Goal: Check status: Check status

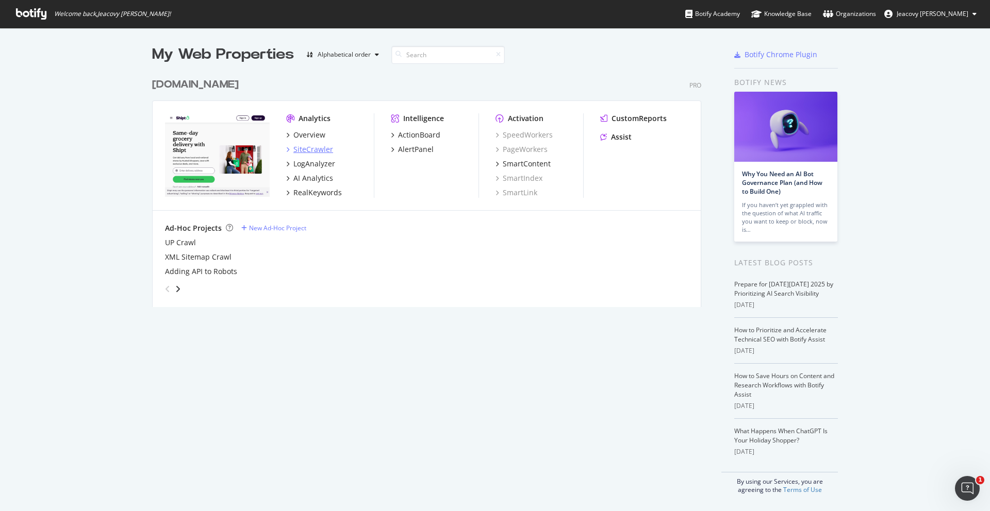
click at [310, 144] on div "SiteCrawler" at bounding box center [313, 149] width 40 height 10
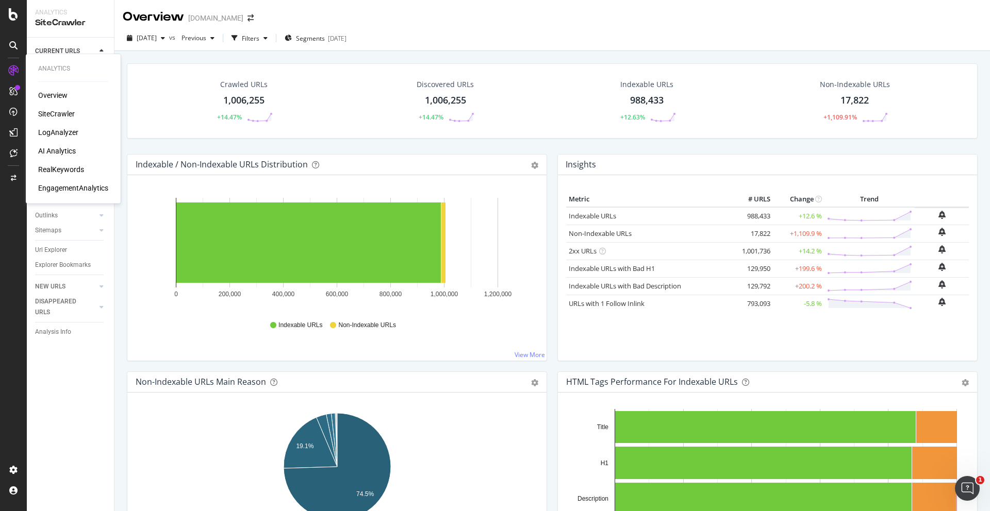
click at [72, 133] on div "LogAnalyzer" at bounding box center [58, 132] width 40 height 10
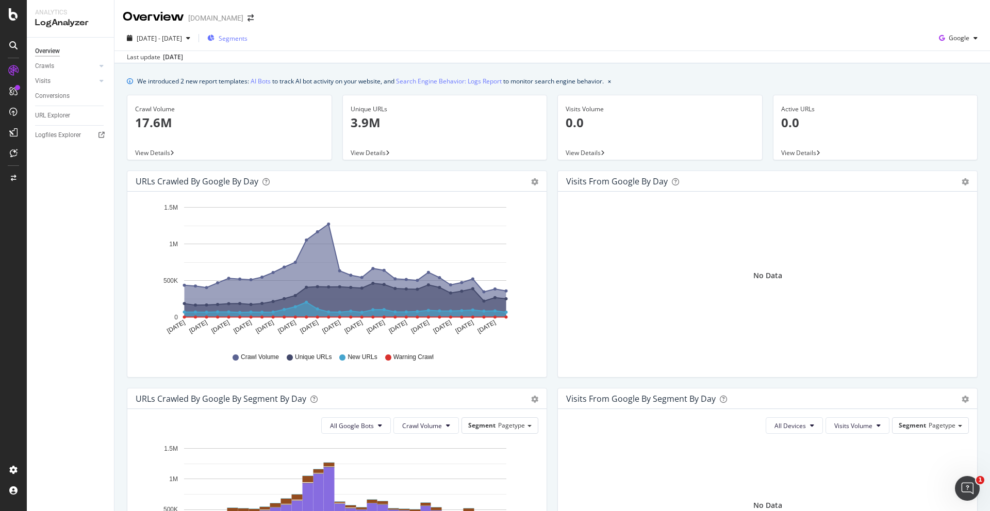
click at [247, 40] on span "Segments" at bounding box center [233, 38] width 29 height 9
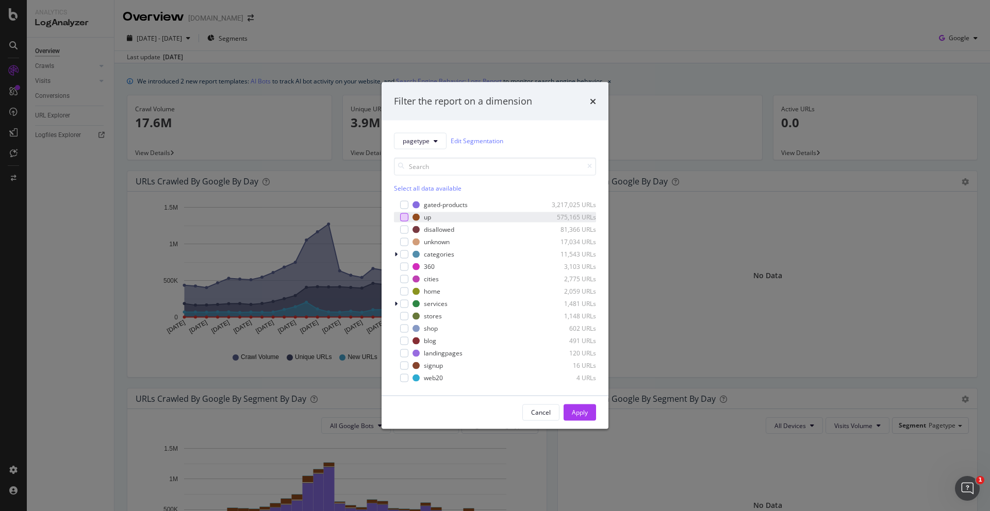
click at [403, 218] on div "modal" at bounding box center [404, 217] width 8 height 8
click at [575, 403] on div "Cancel Apply" at bounding box center [494, 412] width 227 height 33
click at [576, 409] on div "Apply" at bounding box center [580, 412] width 16 height 9
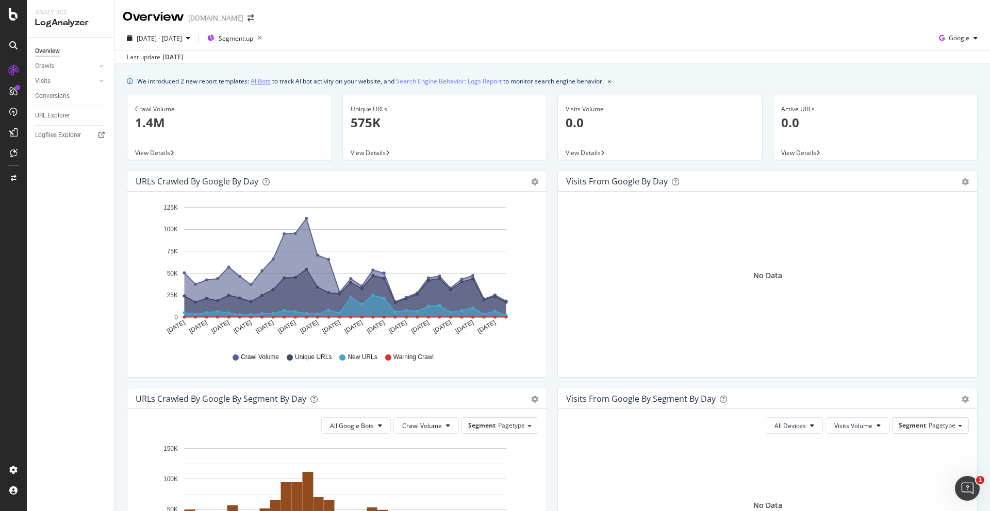
click at [259, 81] on link "AI Bots" at bounding box center [260, 81] width 20 height 11
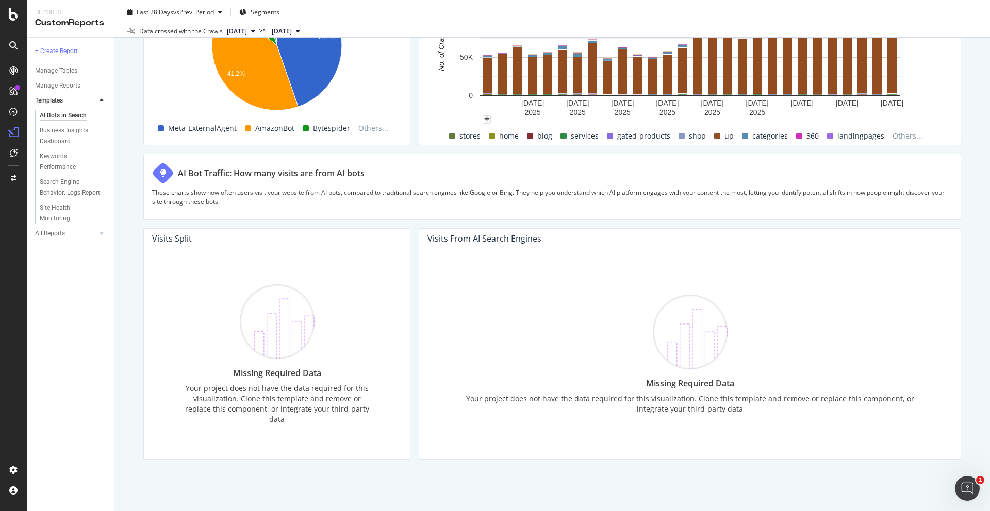
scroll to position [1665, 0]
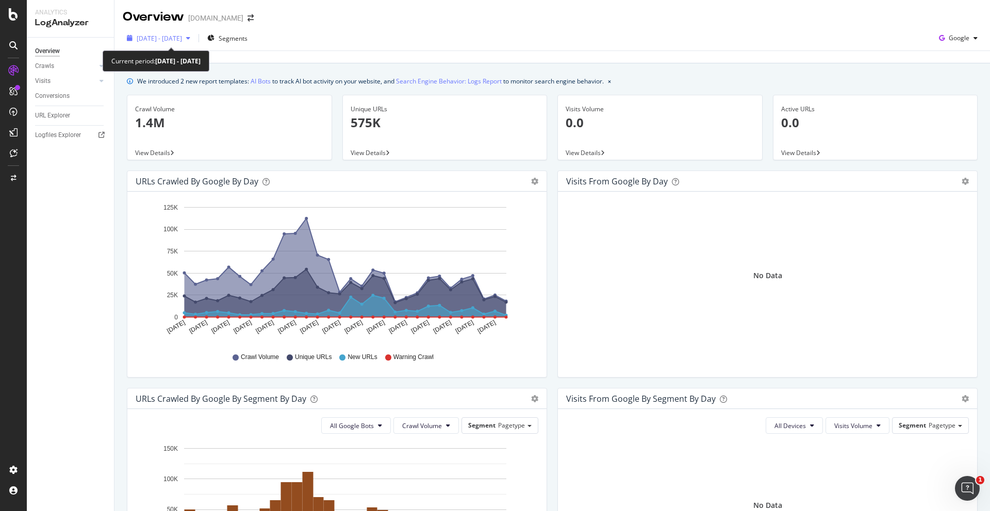
click at [194, 43] on div "[DATE] - [DATE]" at bounding box center [159, 37] width 72 height 15
click at [314, 76] on div "We introduced 2 new report templates: AI Bots to track AI bot activity on your …" at bounding box center [370, 81] width 466 height 11
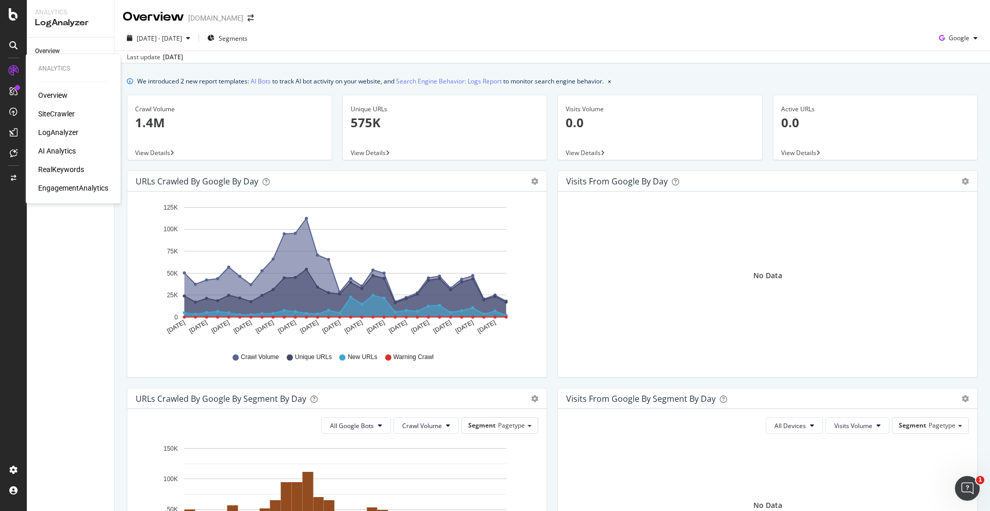
click at [71, 101] on div "Overview SiteCrawler LogAnalyzer AI Analytics RealKeywords EngagementAnalytics" at bounding box center [73, 141] width 70 height 103
click at [46, 92] on div "Overview" at bounding box center [52, 95] width 29 height 10
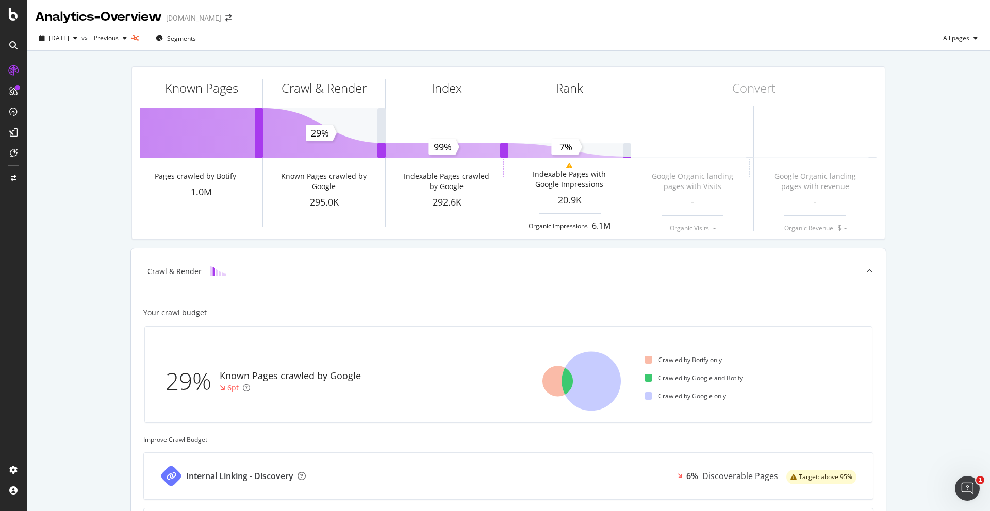
scroll to position [233, 0]
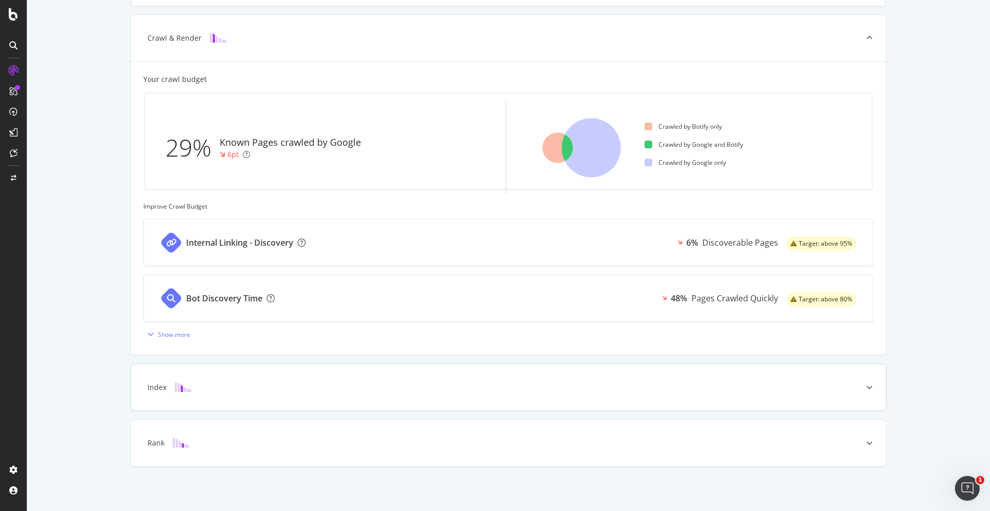
click at [225, 384] on div "Index" at bounding box center [492, 387] width 714 height 10
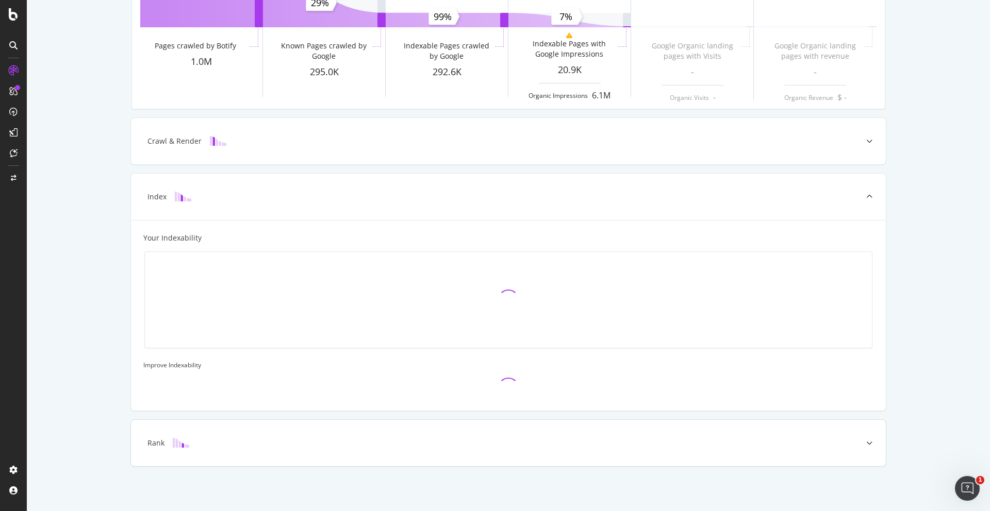
click at [294, 444] on div "Rank" at bounding box center [492, 443] width 714 height 10
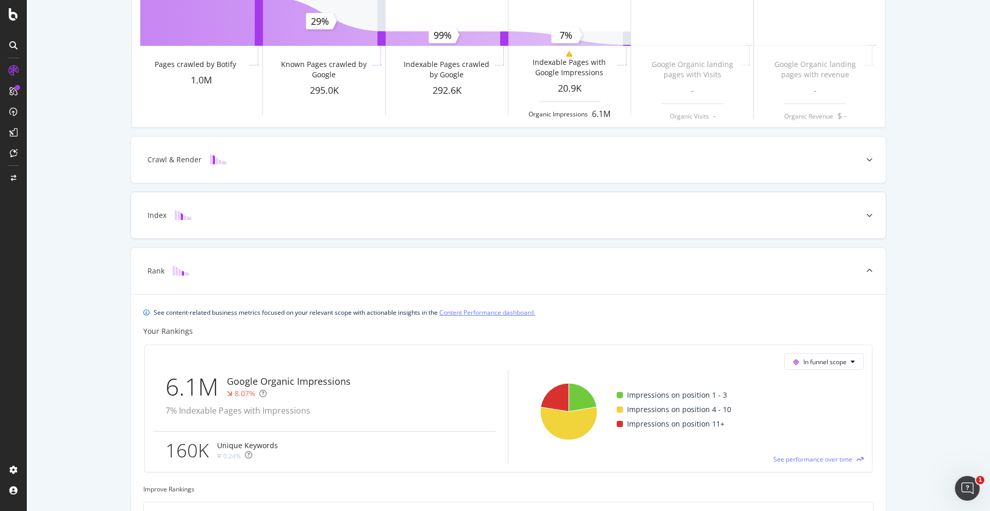
scroll to position [186, 0]
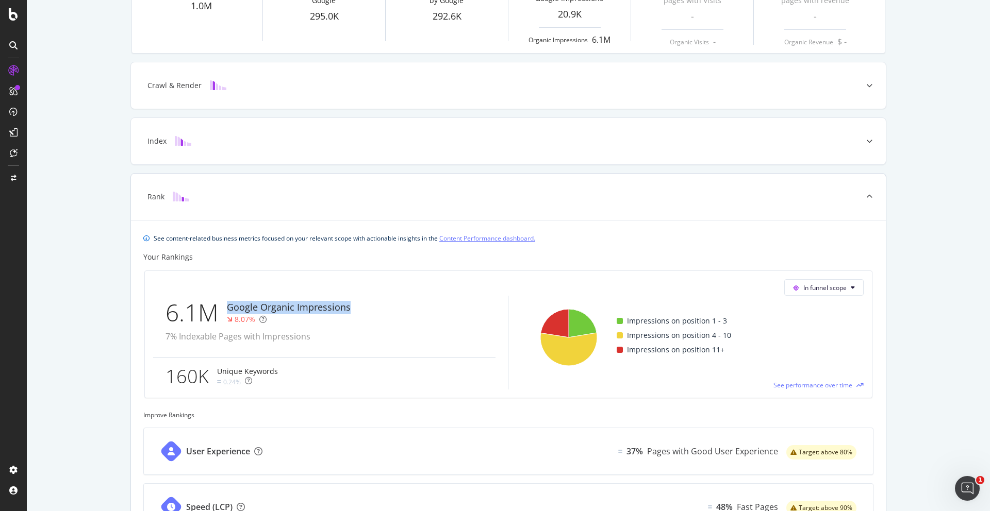
drag, startPoint x: 229, startPoint y: 307, endPoint x: 367, endPoint y: 308, distance: 138.7
click at [367, 308] on div "6.1M Google Organic Impressions 8.07% 7% Indexable Pages with Impressions" at bounding box center [324, 326] width 342 height 61
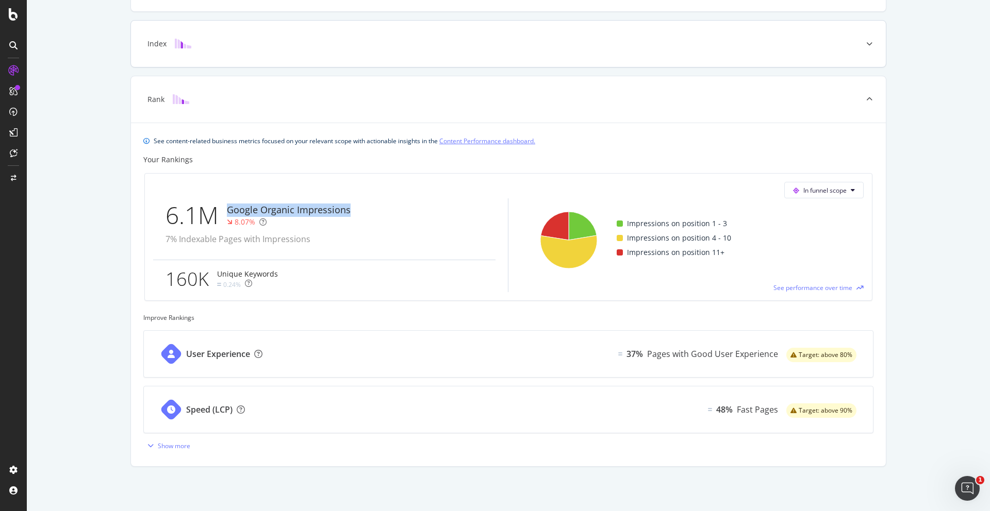
scroll to position [0, 0]
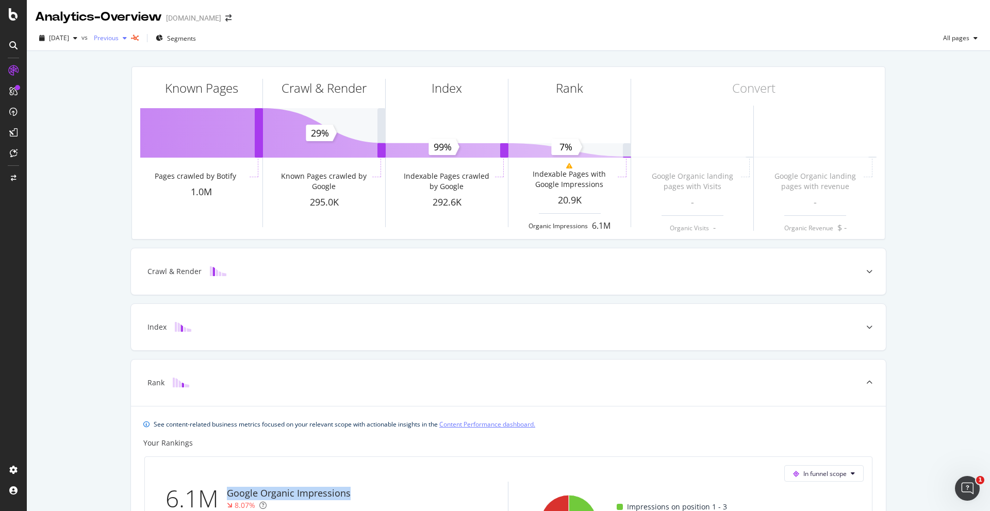
click at [119, 39] on span "Previous" at bounding box center [104, 38] width 29 height 9
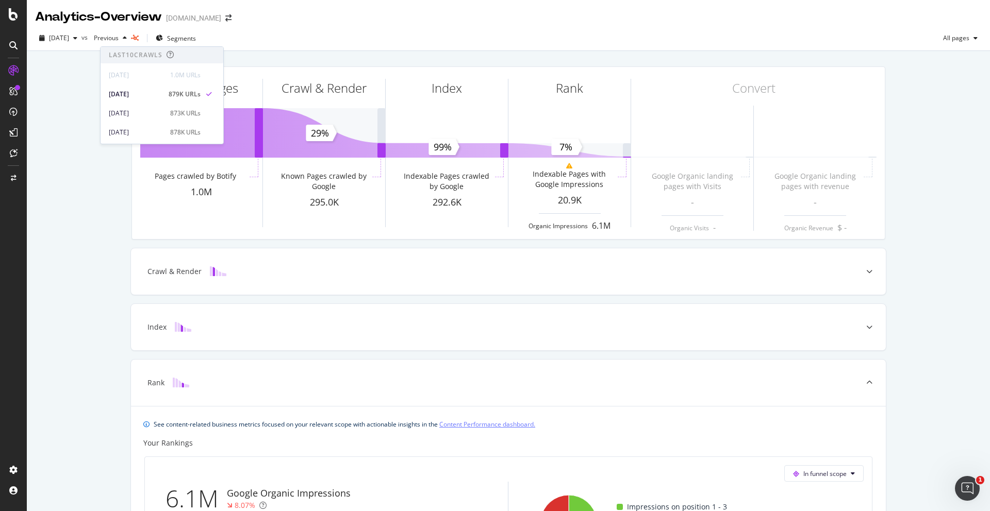
click at [72, 133] on div "Known Pages Pages crawled by Botify 1.0M Crawl & Render Known Pages crawled by …" at bounding box center [508, 423] width 963 height 744
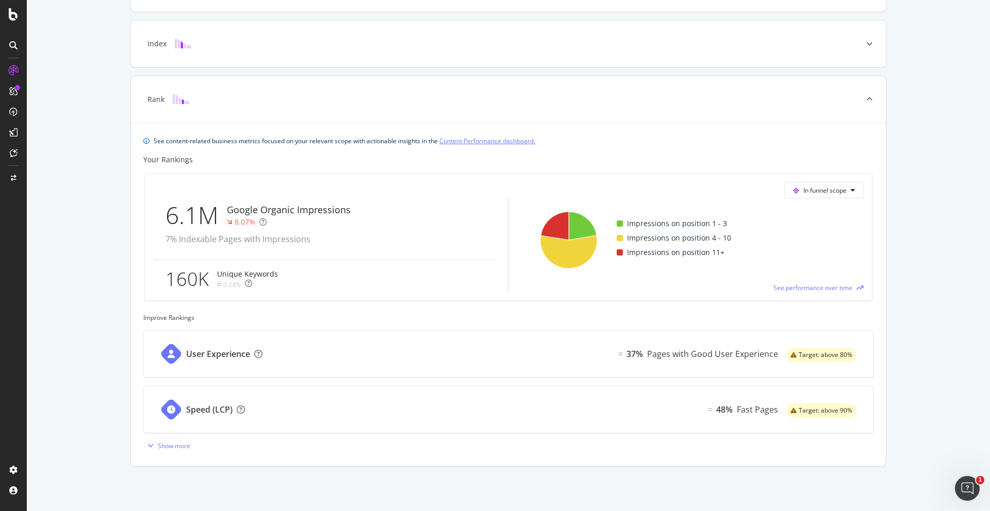
click at [700, 410] on div "Speed (LCP) 48% Fast Pages Target: above 90%" at bounding box center [508, 410] width 729 height 46
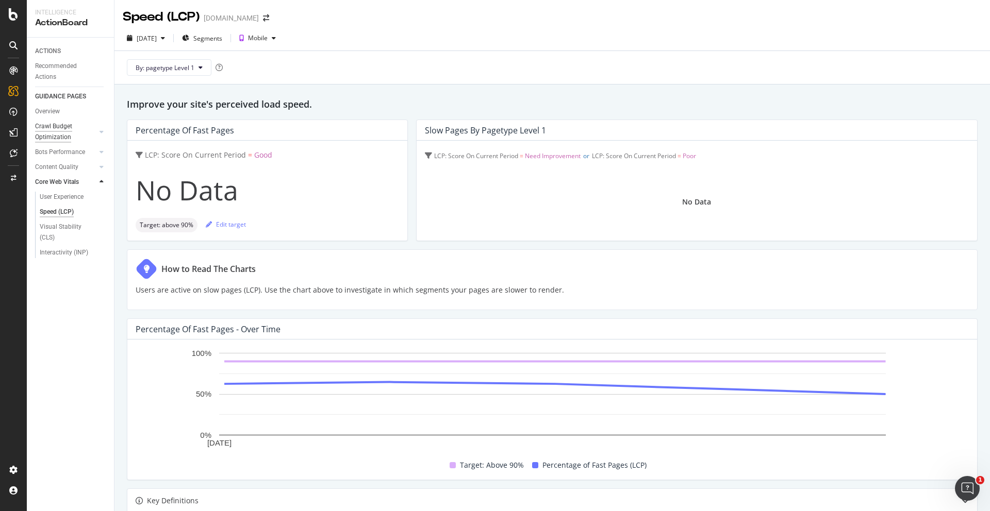
click at [69, 128] on div "Crawl Budget Optimization" at bounding box center [62, 132] width 54 height 22
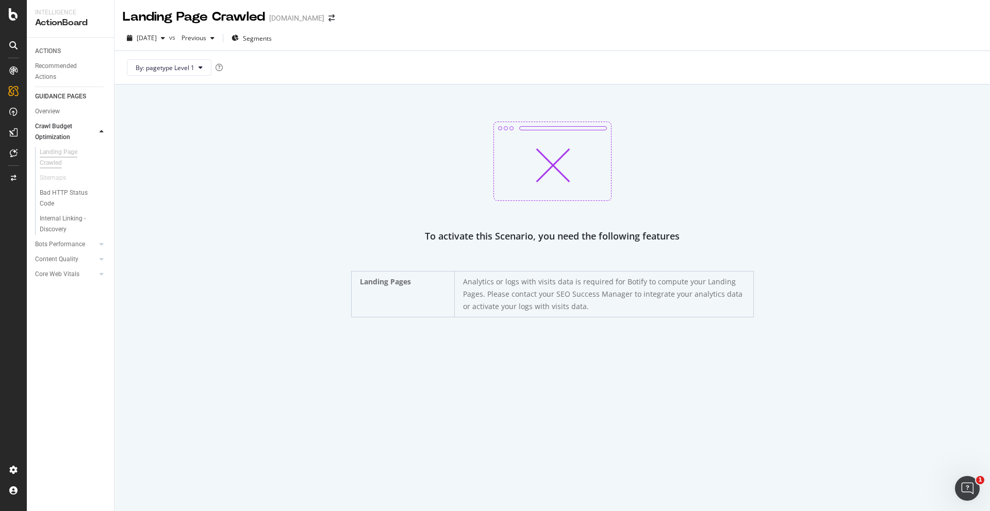
click at [60, 157] on div "Landing Page Crawled" at bounding box center [68, 158] width 57 height 22
click at [64, 221] on div "Internal Linking - Discovery" at bounding box center [69, 224] width 59 height 22
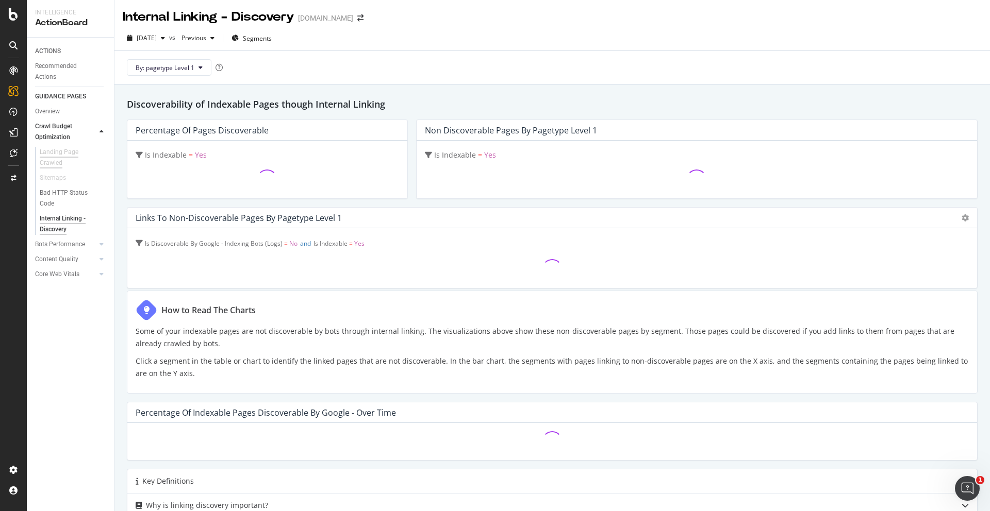
click at [63, 159] on div "Landing Page Crawled" at bounding box center [69, 158] width 58 height 22
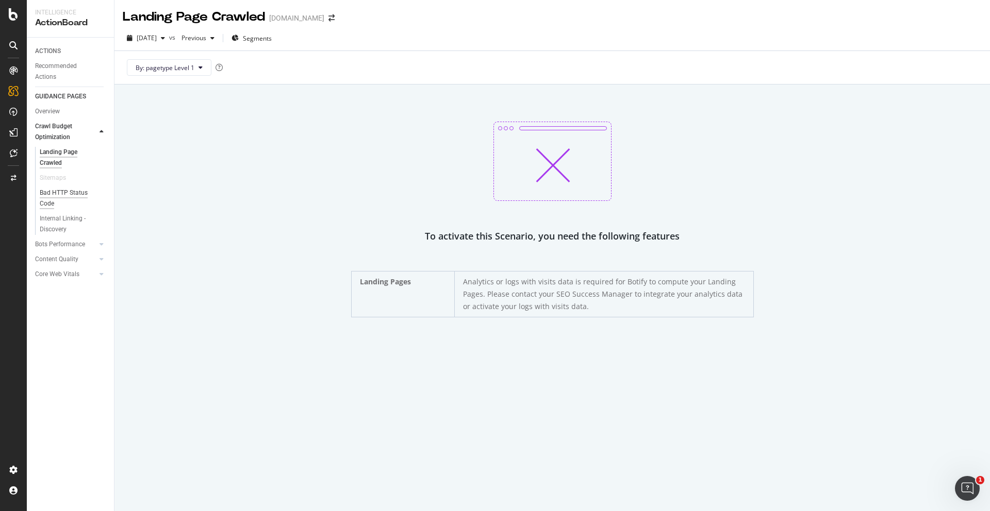
click at [61, 195] on div "Bad HTTP Status Code" at bounding box center [69, 199] width 58 height 22
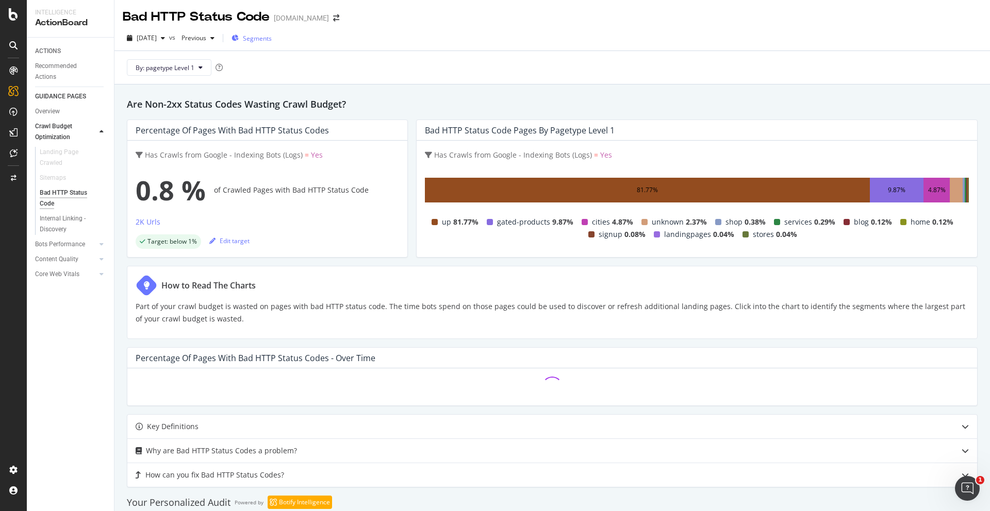
click at [272, 40] on span "Segments" at bounding box center [257, 38] width 29 height 9
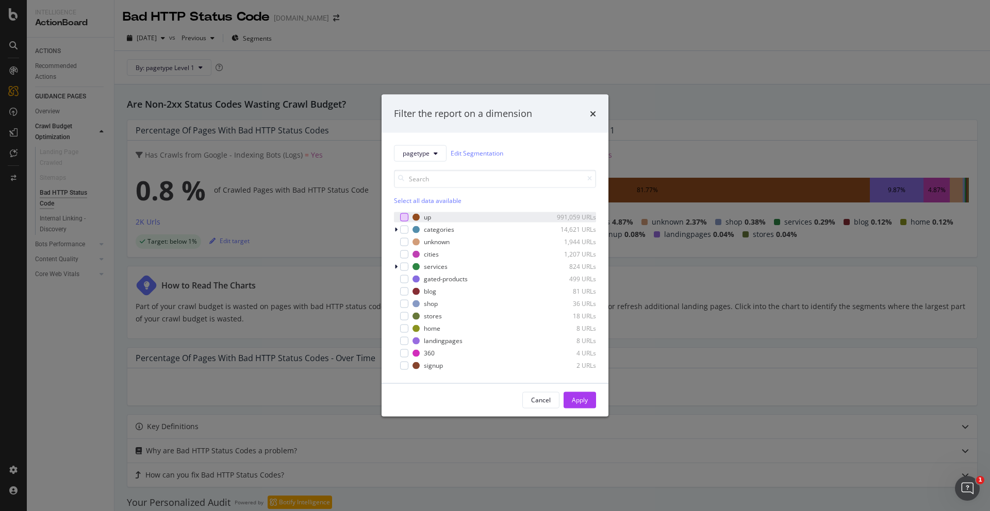
click at [404, 214] on div "modal" at bounding box center [404, 217] width 8 height 8
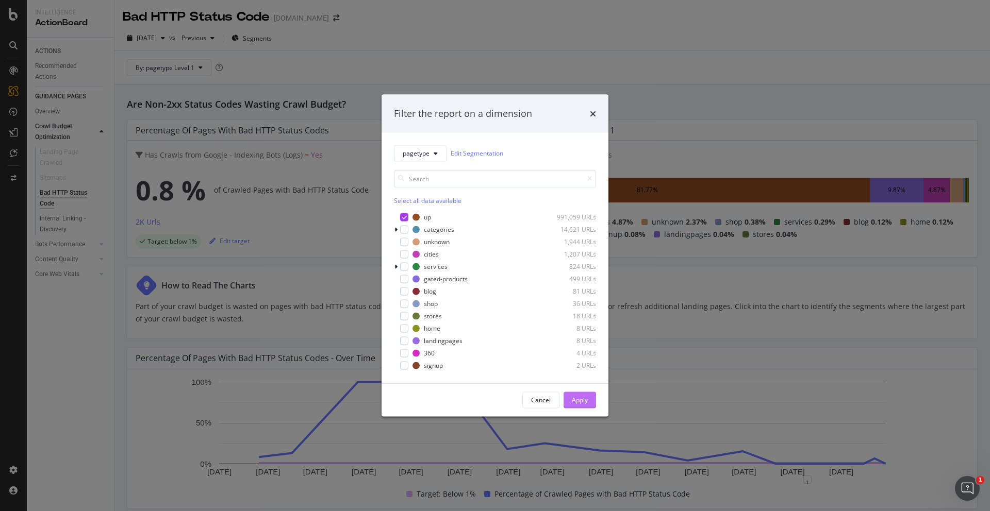
click at [587, 403] on div "Apply" at bounding box center [580, 400] width 16 height 9
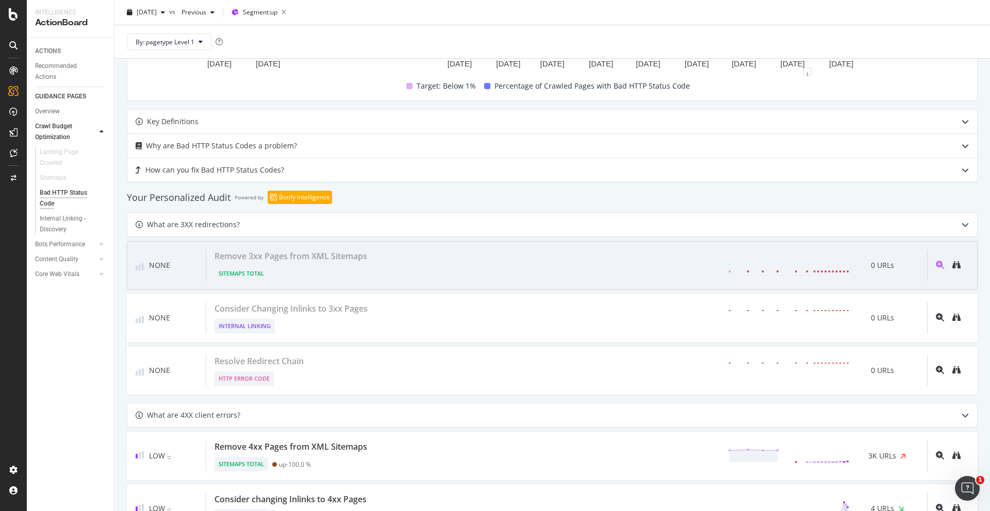
scroll to position [589, 0]
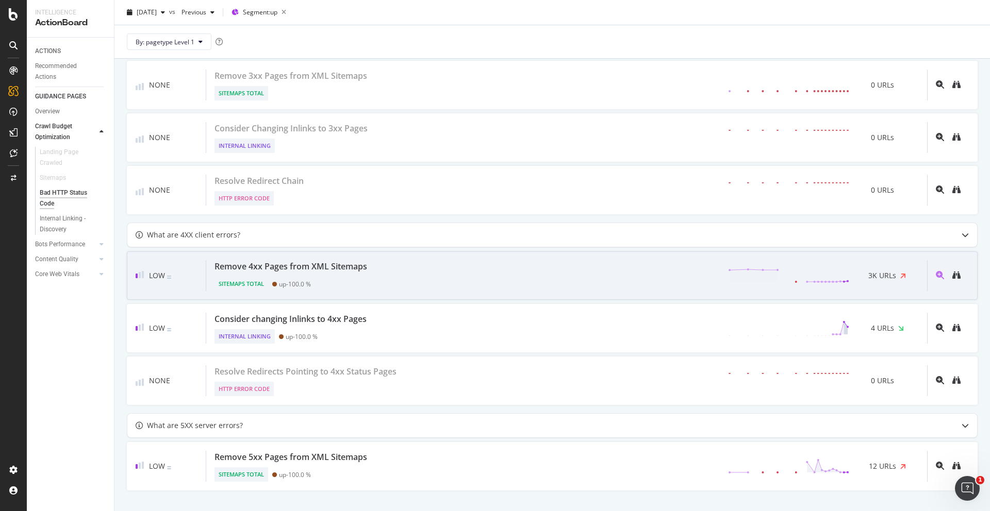
click at [461, 266] on div "Remove 4xx Pages from XML Sitemaps Sitemaps Total up - 100.0 % 3K URLs" at bounding box center [566, 275] width 721 height 31
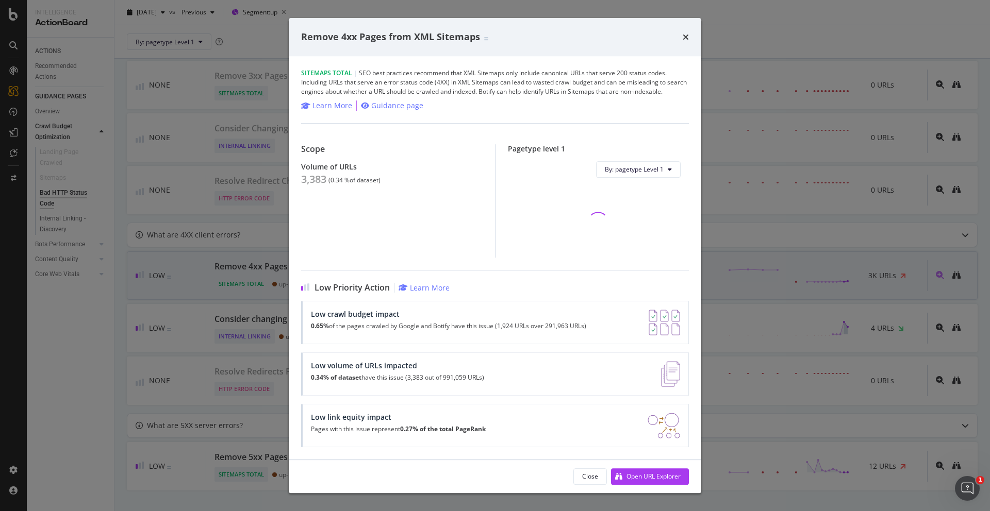
scroll to position [589, 0]
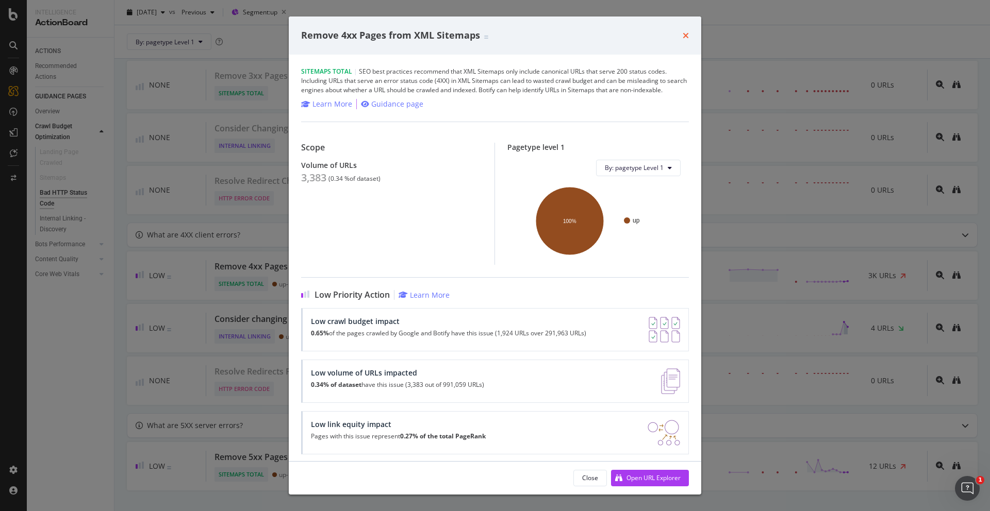
click at [683, 37] on icon "times" at bounding box center [685, 35] width 6 height 8
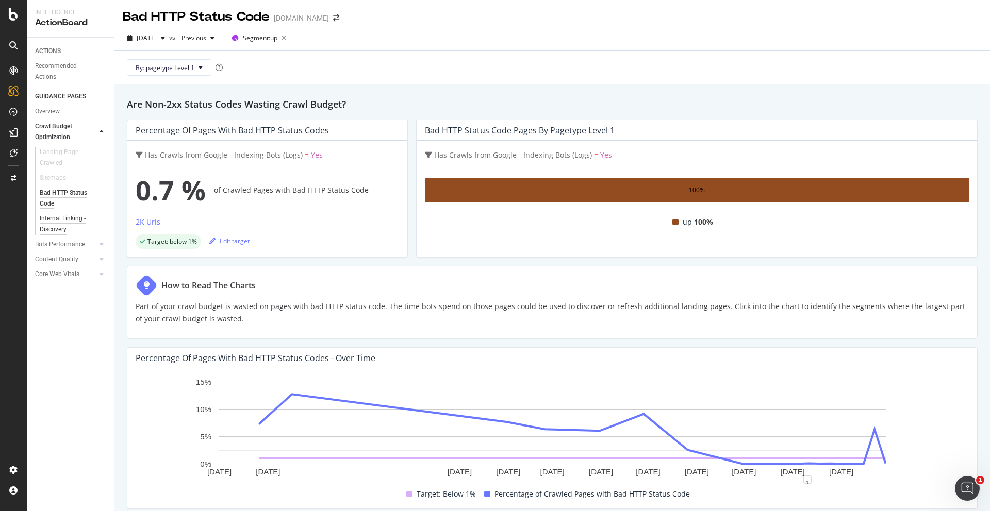
click at [61, 230] on div "Internal Linking - Discovery" at bounding box center [69, 224] width 59 height 22
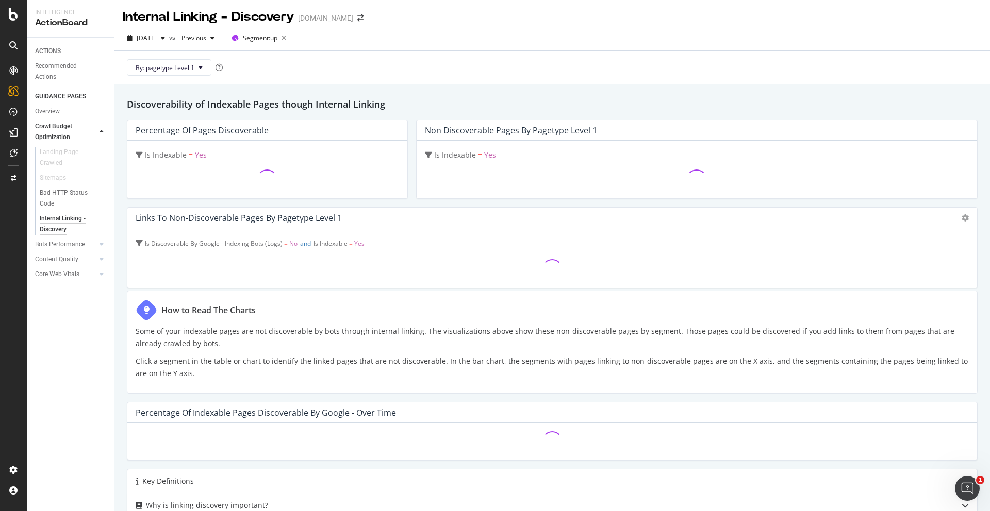
click at [53, 105] on div "Overview Crawl Budget Optimization Landing Page Crawled Sitemaps Bad HTTP Statu…" at bounding box center [74, 194] width 79 height 180
click at [52, 107] on div "Overview" at bounding box center [47, 111] width 25 height 11
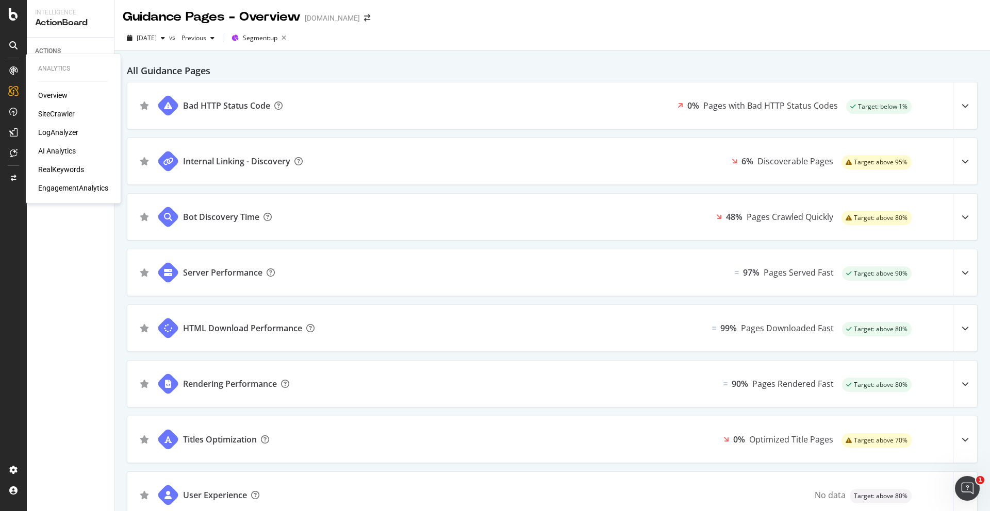
click at [62, 113] on div "SiteCrawler" at bounding box center [56, 114] width 37 height 10
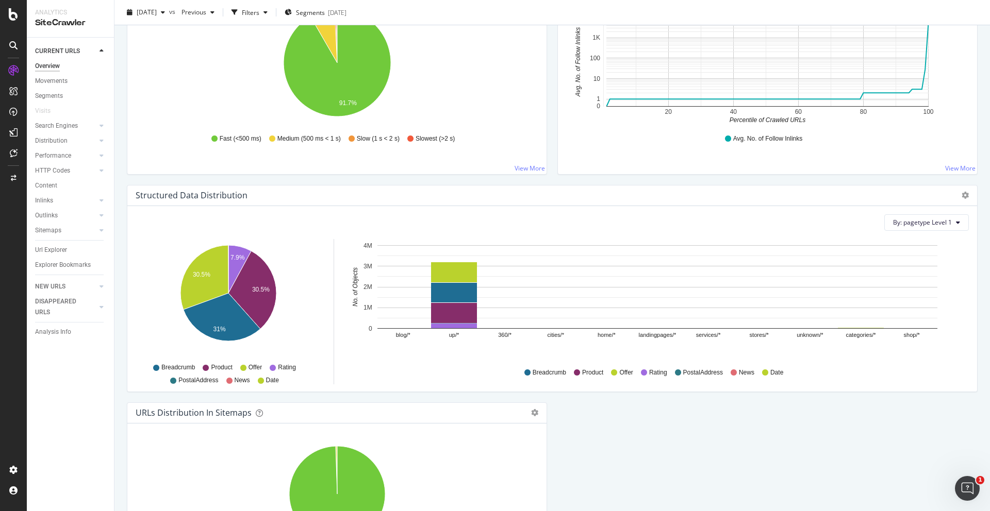
scroll to position [923, 0]
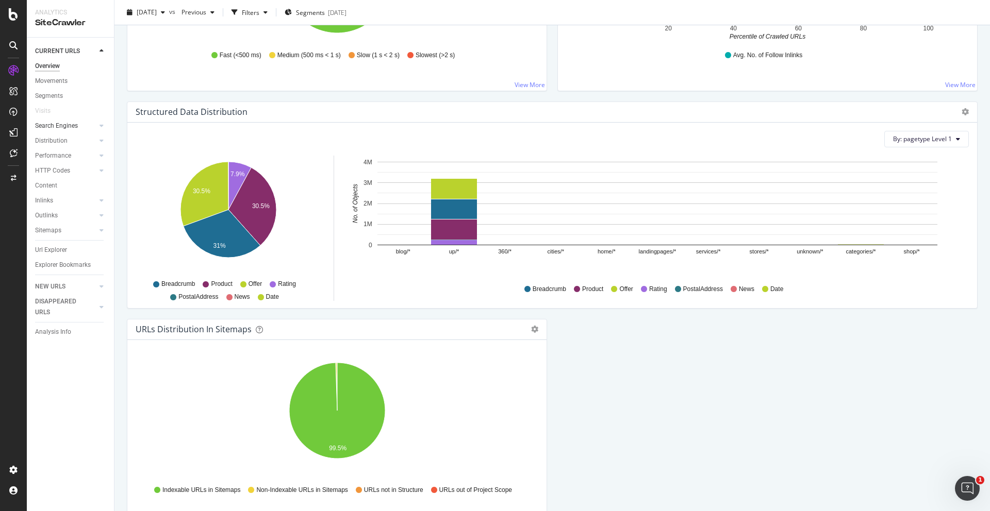
click at [85, 123] on link "Search Engines" at bounding box center [65, 126] width 61 height 11
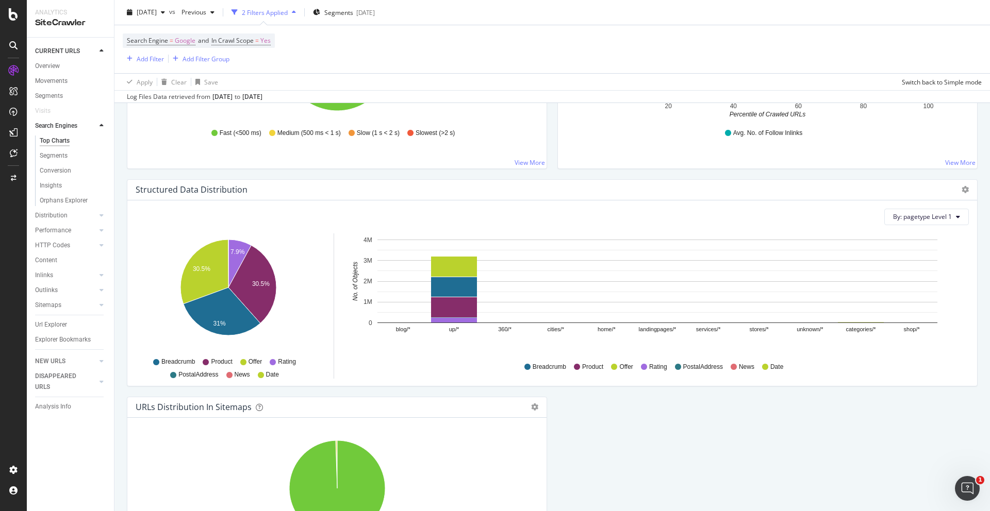
scroll to position [1000, 0]
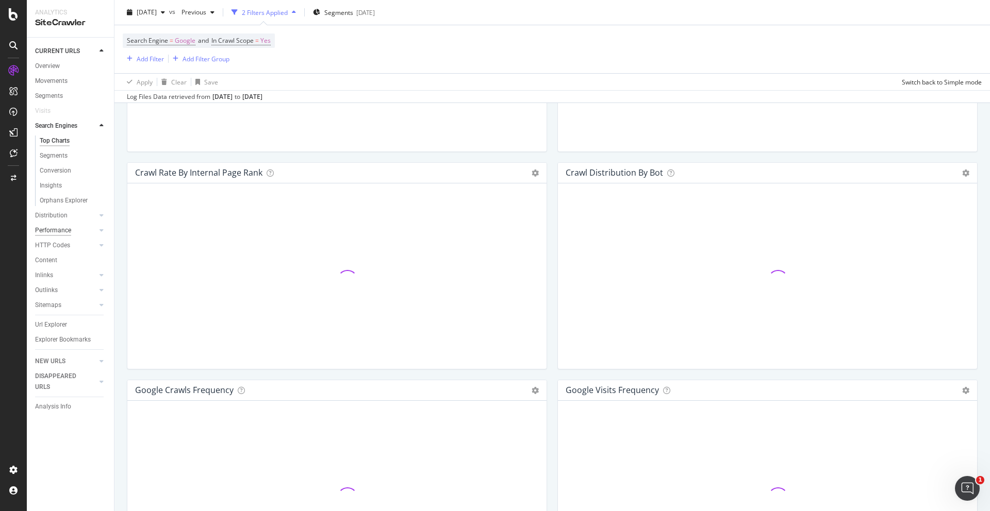
click at [55, 232] on div "Performance" at bounding box center [53, 230] width 36 height 11
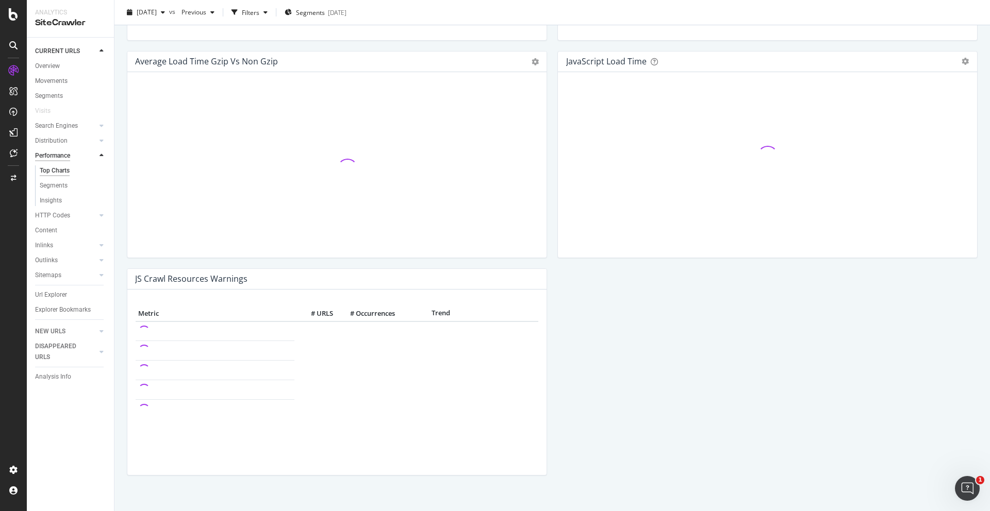
scroll to position [783, 0]
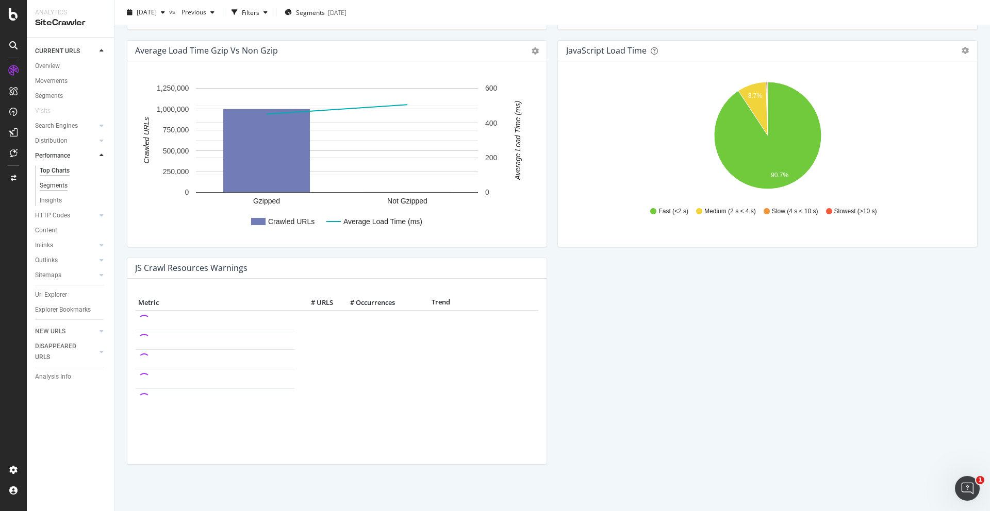
click at [62, 186] on div "Segments" at bounding box center [54, 185] width 28 height 11
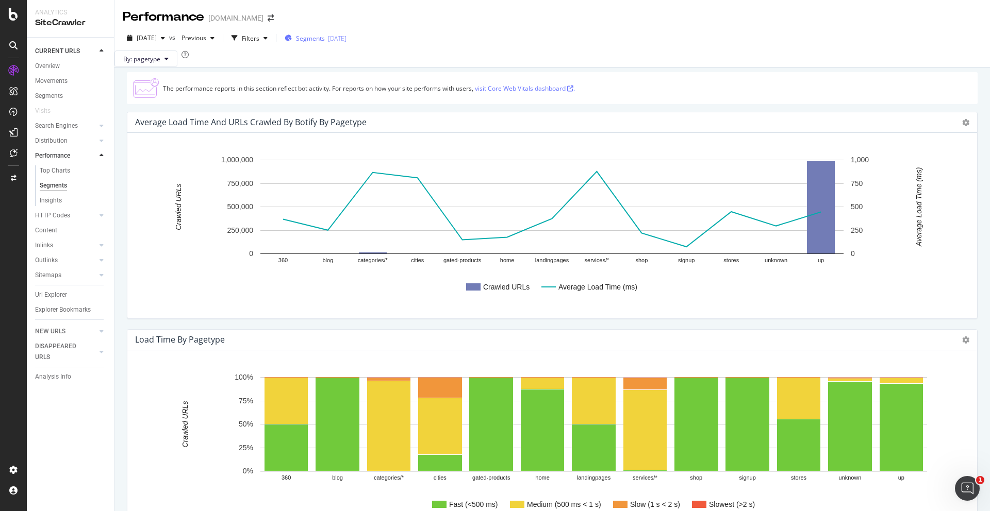
click at [328, 42] on div "Segments [DATE]" at bounding box center [316, 37] width 62 height 15
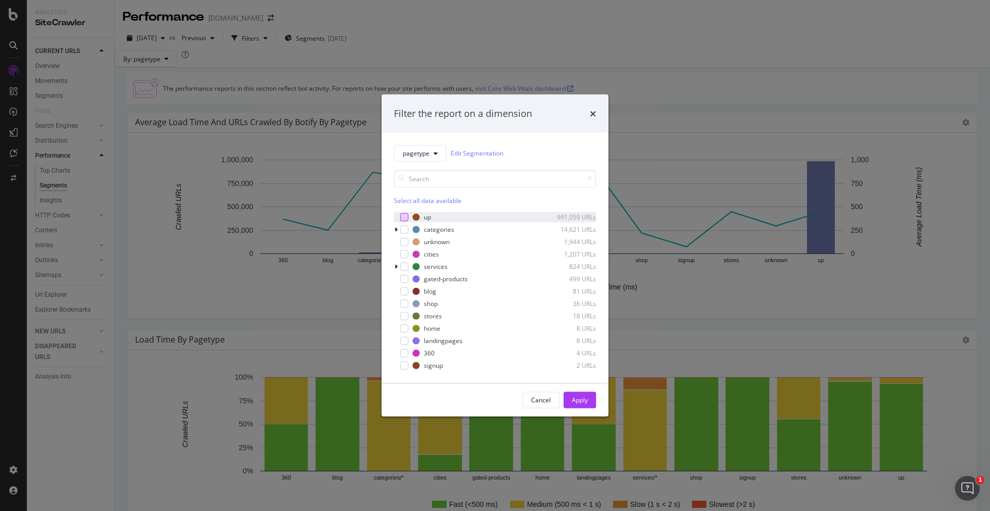
click at [404, 214] on div "modal" at bounding box center [404, 217] width 8 height 8
click at [589, 404] on button "Apply" at bounding box center [579, 400] width 32 height 16
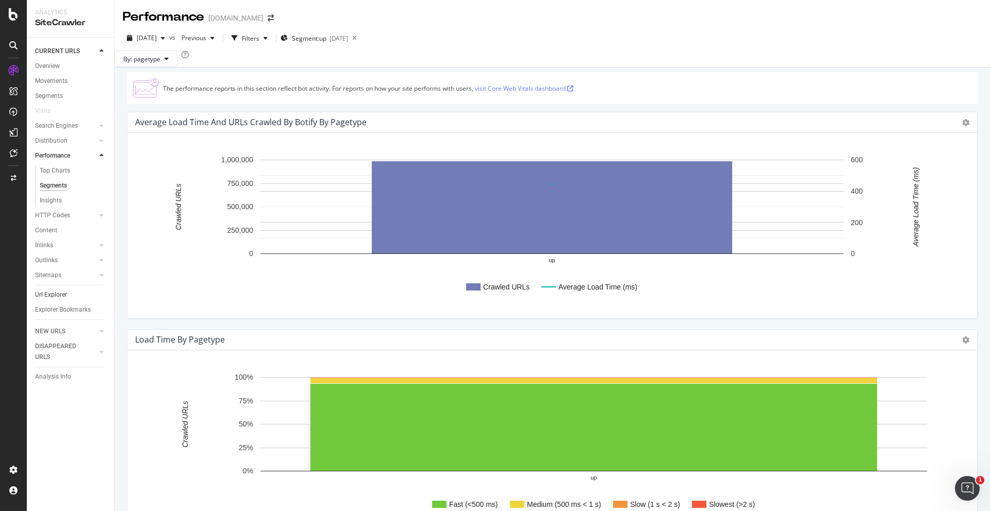
click at [81, 297] on link "Url Explorer" at bounding box center [71, 295] width 72 height 11
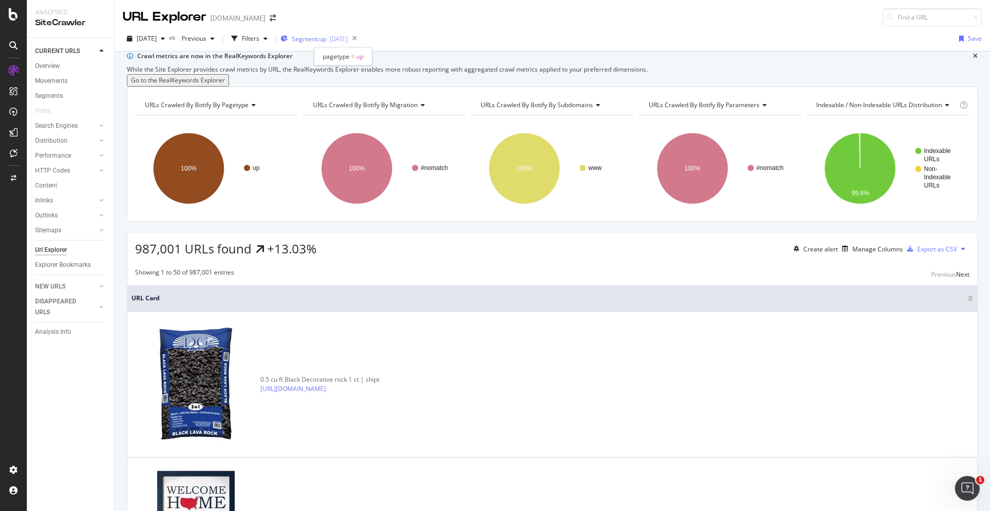
click at [348, 37] on div "[DATE]" at bounding box center [338, 39] width 19 height 9
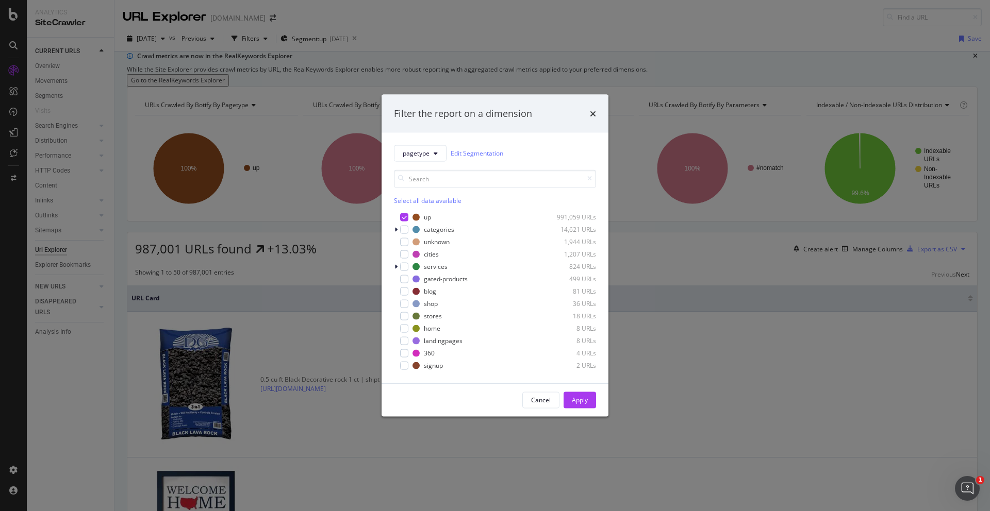
click at [584, 113] on div "Filter the report on a dimension" at bounding box center [495, 113] width 202 height 13
click at [588, 112] on div "Filter the report on a dimension" at bounding box center [495, 113] width 202 height 13
click at [592, 110] on icon "times" at bounding box center [593, 113] width 6 height 8
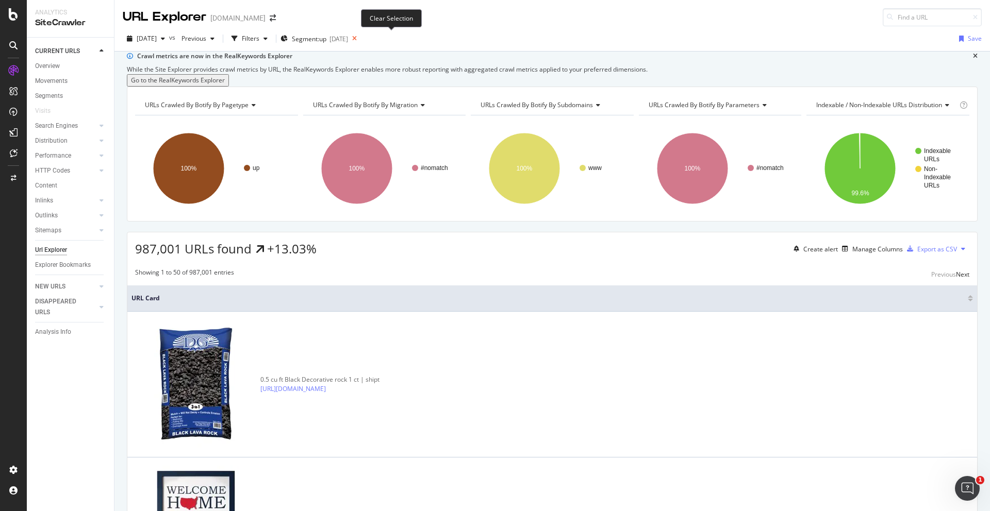
click at [361, 38] on icon at bounding box center [354, 38] width 13 height 14
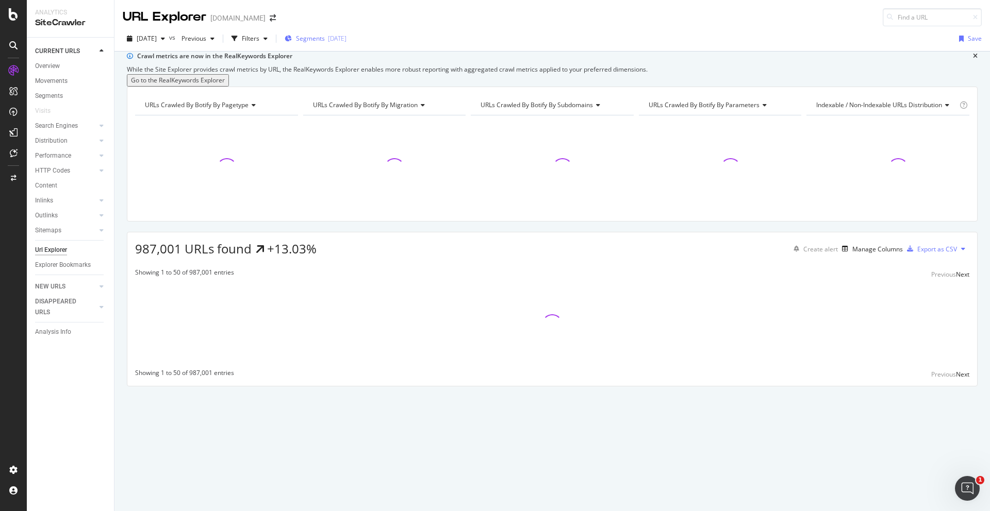
click at [346, 40] on div "[DATE]" at bounding box center [337, 38] width 19 height 9
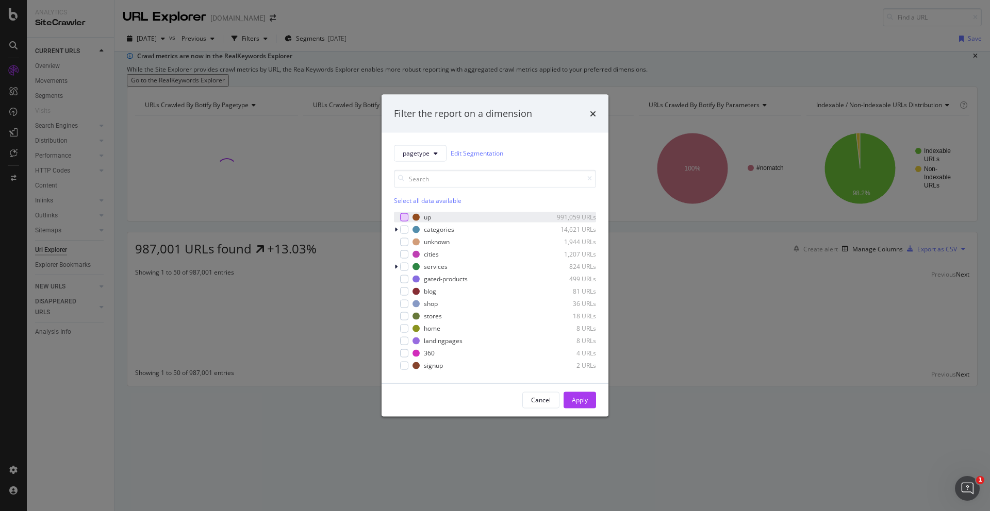
click at [405, 216] on div "modal" at bounding box center [404, 217] width 8 height 8
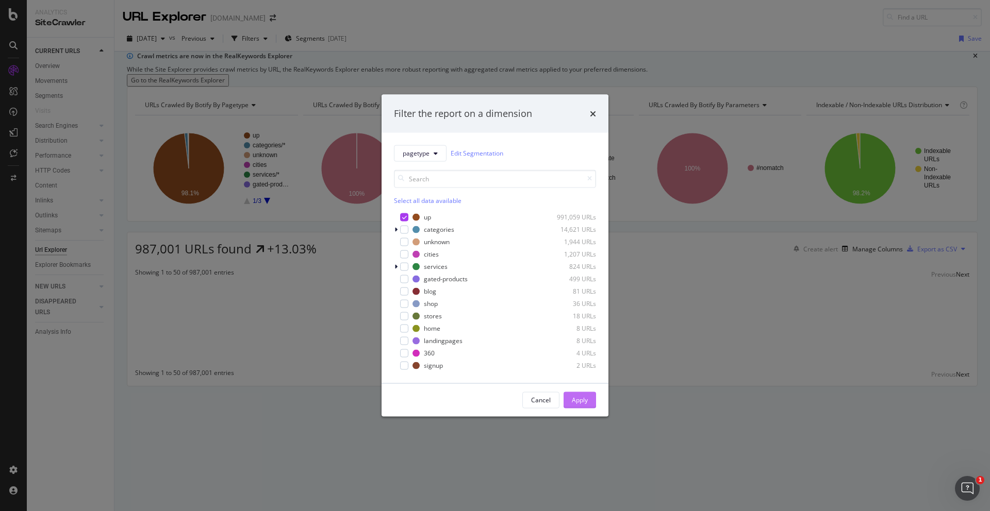
click at [580, 400] on div "Apply" at bounding box center [580, 400] width 16 height 9
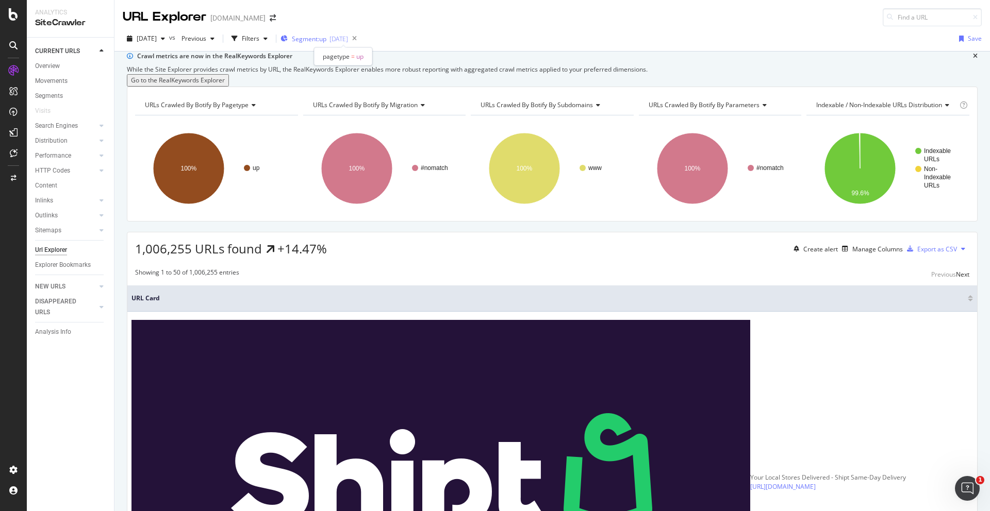
click at [348, 41] on div "[DATE]" at bounding box center [338, 39] width 19 height 9
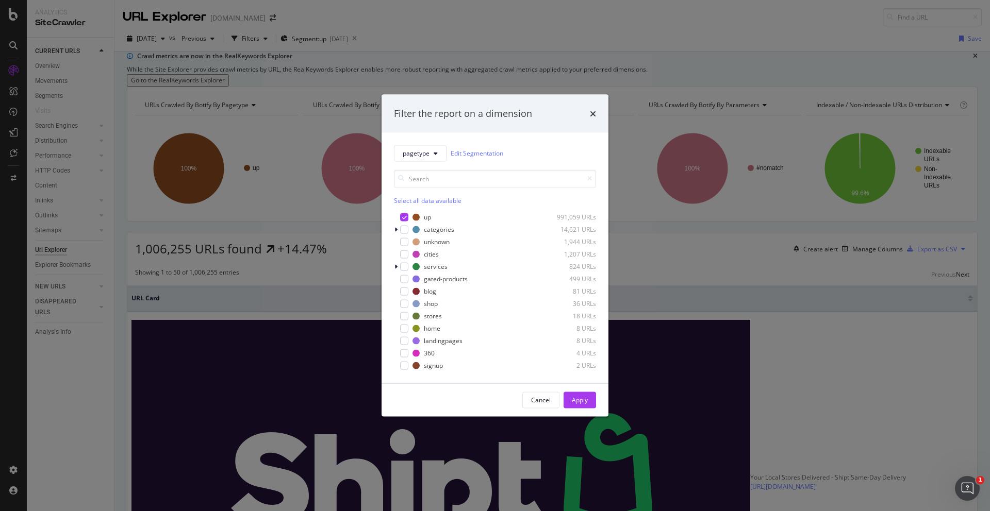
click at [581, 404] on div "Apply" at bounding box center [580, 400] width 16 height 9
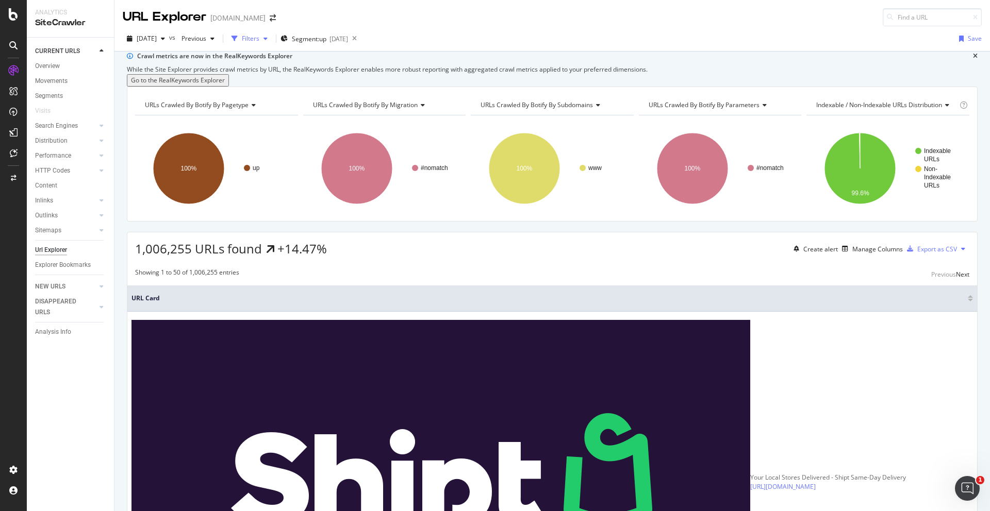
click at [272, 42] on div "Filters" at bounding box center [249, 38] width 44 height 15
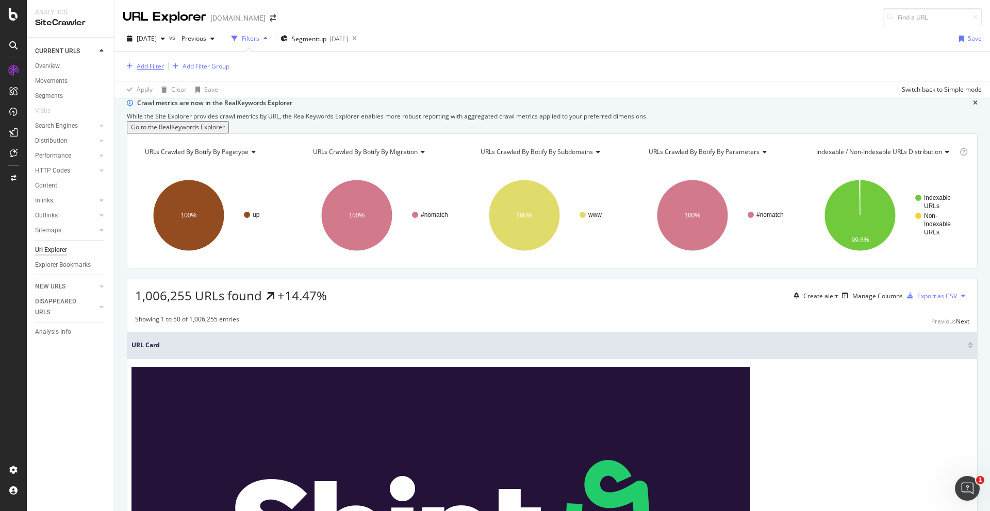
click at [148, 68] on div "Add Filter" at bounding box center [150, 66] width 27 height 9
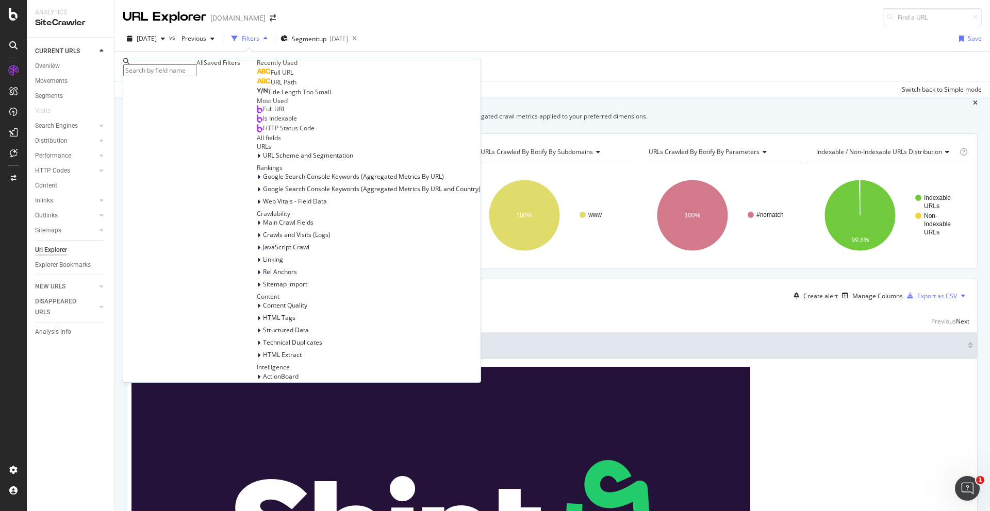
click at [257, 87] on div "URL Path" at bounding box center [277, 82] width 40 height 8
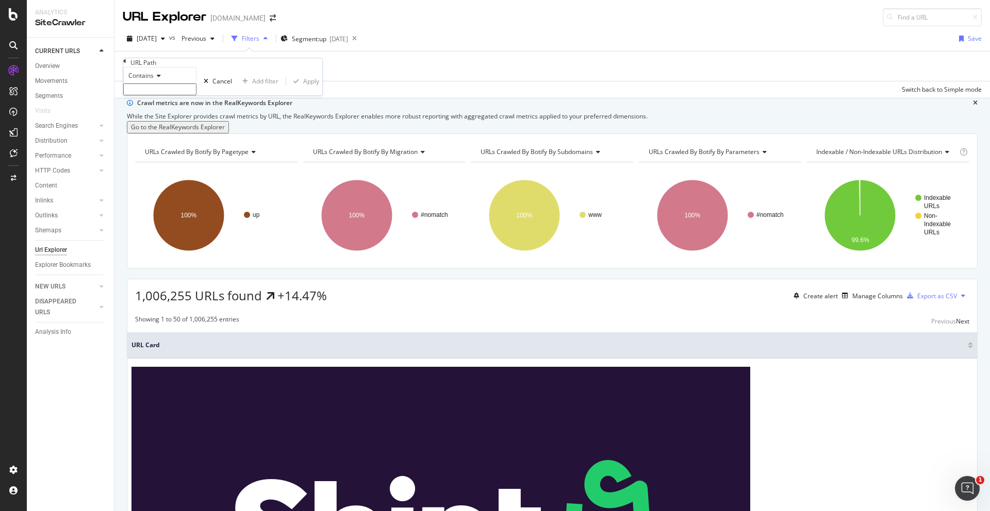
click at [179, 95] on input "text" at bounding box center [159, 89] width 73 height 12
type input "/up/"
click at [303, 89] on div "Apply" at bounding box center [311, 84] width 16 height 9
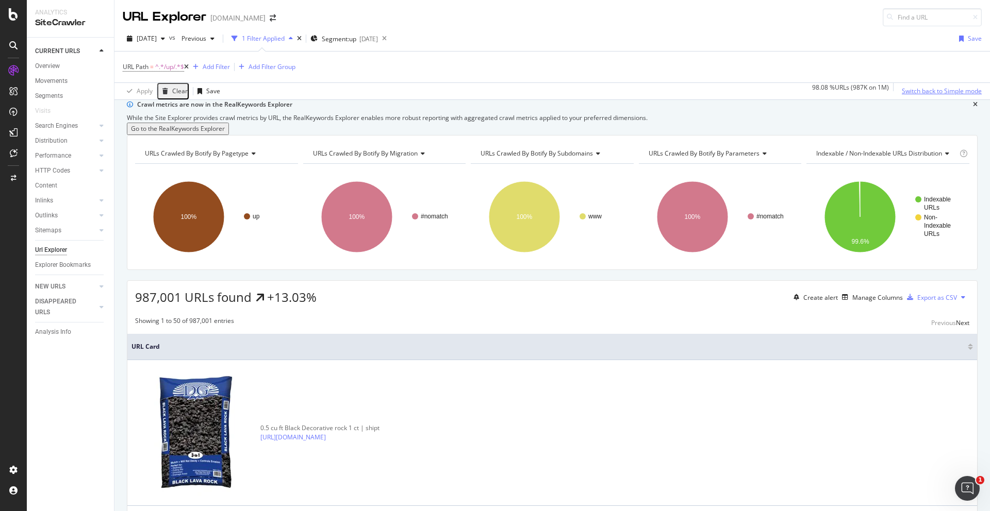
click at [940, 95] on div "Switch back to Simple mode" at bounding box center [941, 90] width 80 height 15
click at [940, 95] on div "Switch to Advanced Mode" at bounding box center [945, 90] width 74 height 15
click at [940, 95] on div "Switch back to Simple mode" at bounding box center [941, 90] width 80 height 15
click at [146, 91] on div "Apply" at bounding box center [145, 91] width 16 height 9
click at [960, 87] on div "Switch to Advanced Mode" at bounding box center [945, 91] width 74 height 9
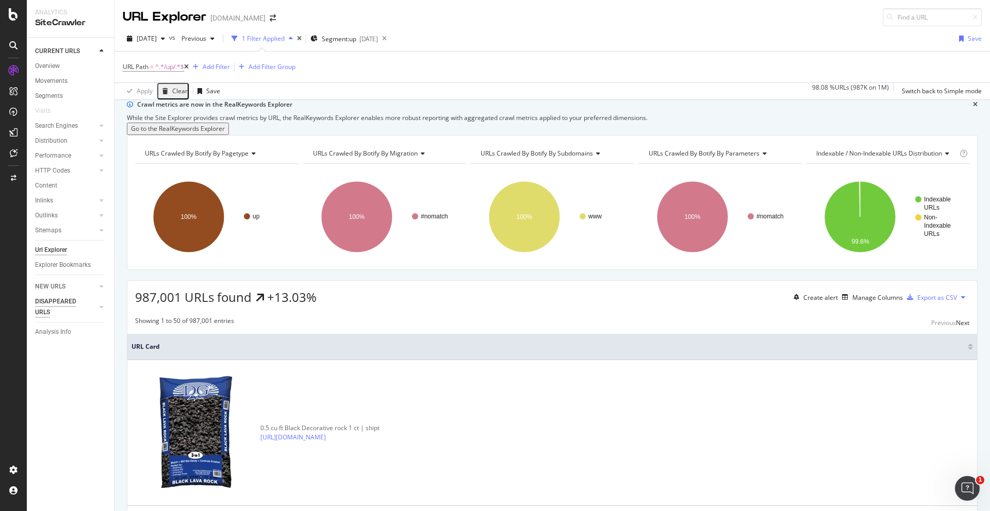
click at [83, 305] on div "DISAPPEARED URLS" at bounding box center [61, 307] width 52 height 22
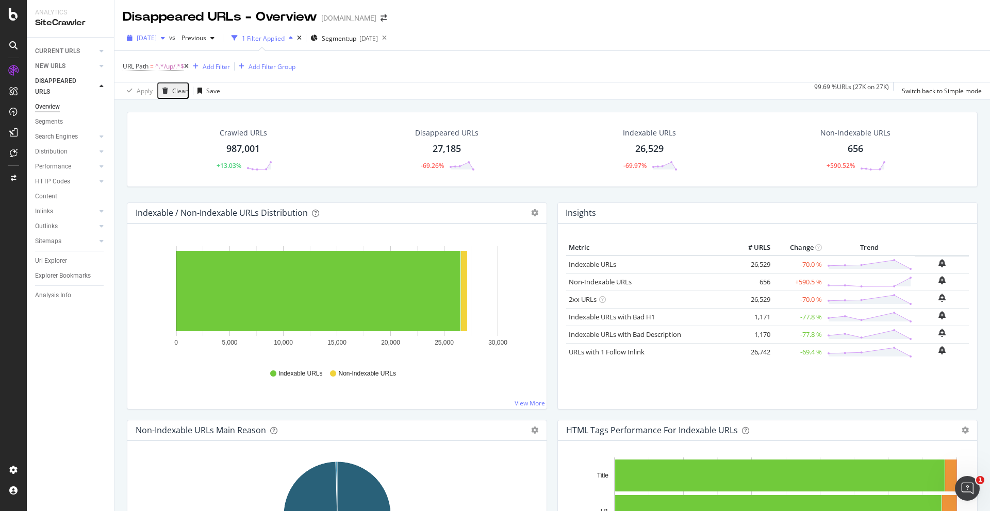
click at [157, 36] on span "[DATE]" at bounding box center [147, 38] width 20 height 9
click at [190, 111] on div "[DATE] 873K URLs" at bounding box center [184, 113] width 92 height 9
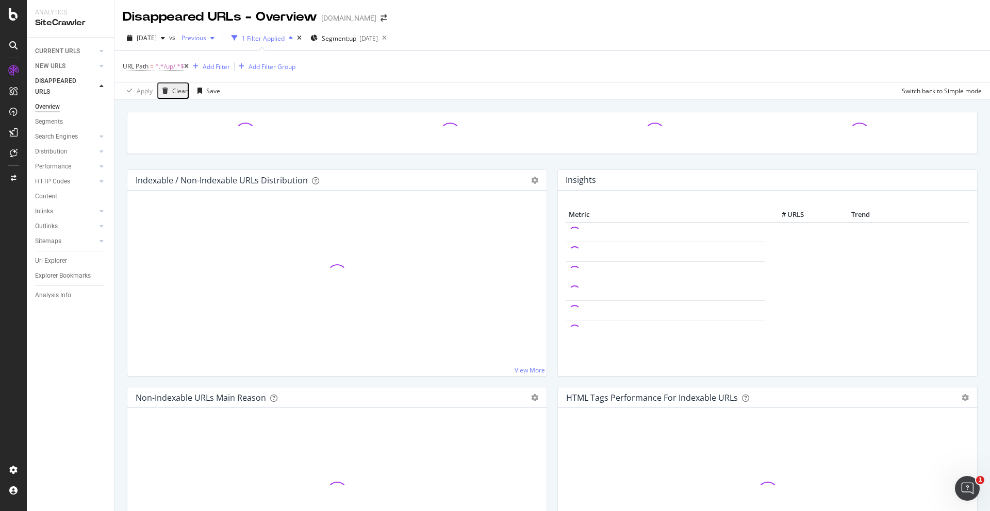
click at [206, 38] on span "Previous" at bounding box center [191, 38] width 29 height 9
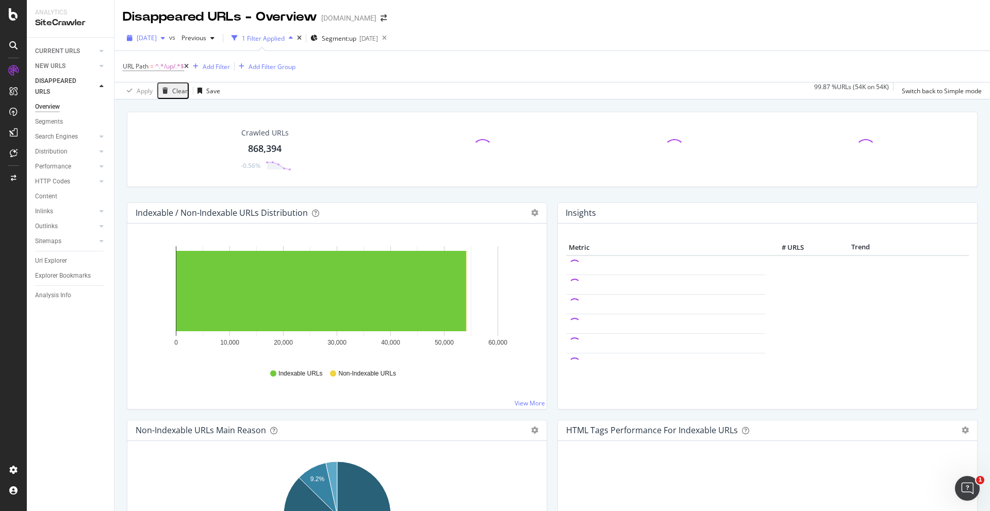
click at [157, 37] on span "[DATE]" at bounding box center [147, 38] width 20 height 9
click at [183, 92] on div "[DATE]" at bounding box center [165, 94] width 55 height 9
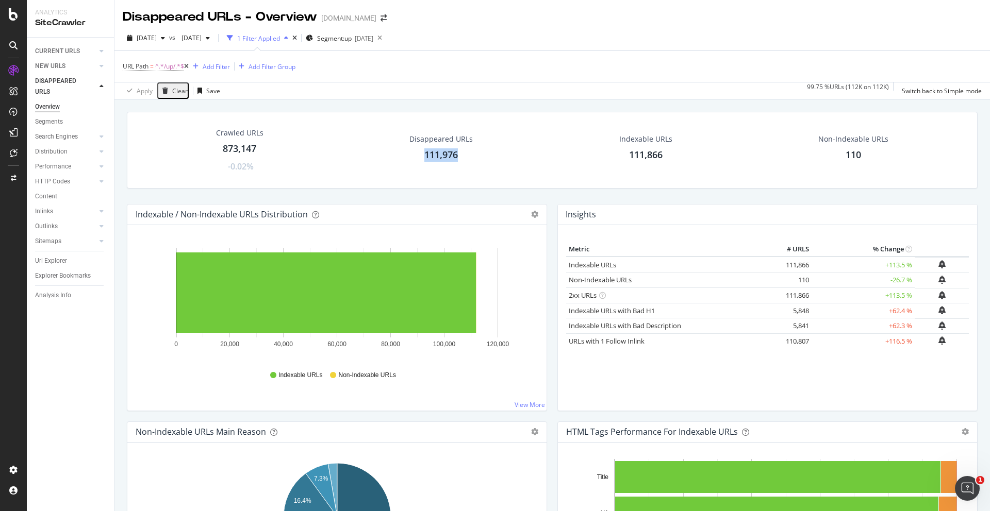
copy div "111,976"
drag, startPoint x: 462, startPoint y: 153, endPoint x: 396, endPoint y: 154, distance: 66.5
click at [396, 154] on div "Disappeared URLs 111,976" at bounding box center [442, 150] width 210 height 43
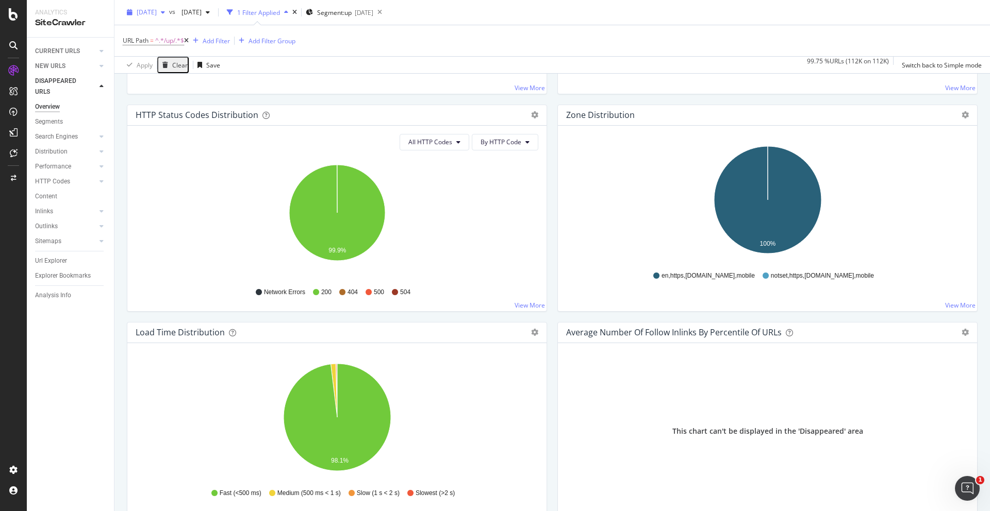
scroll to position [529, 0]
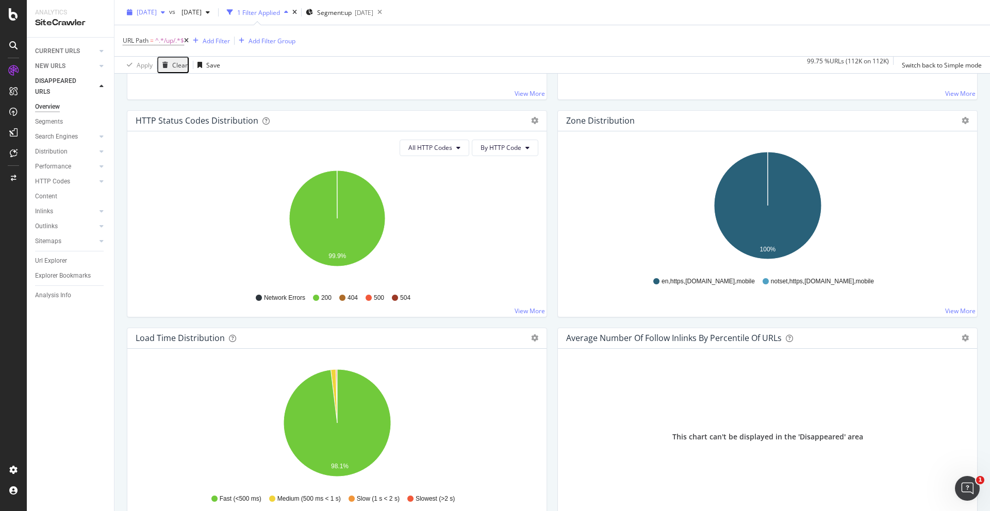
click at [169, 13] on div "button" at bounding box center [163, 12] width 12 height 6
click at [207, 89] on div "878K URLs" at bounding box center [214, 92] width 30 height 9
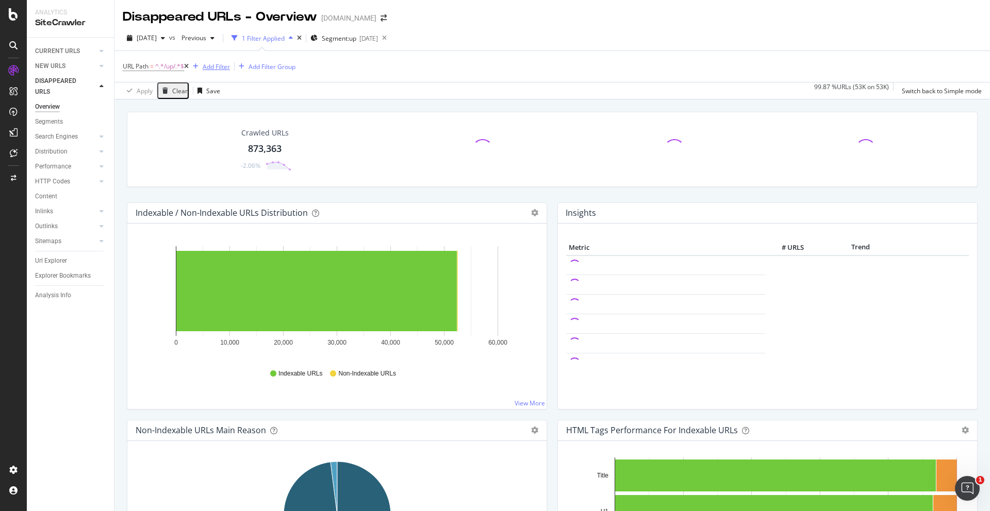
scroll to position [1, 0]
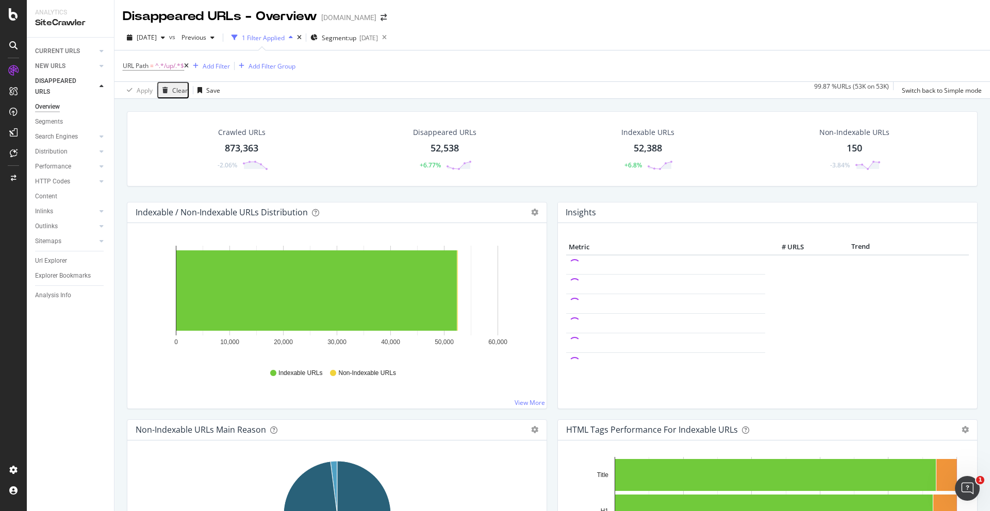
click at [448, 145] on div "52,538" at bounding box center [444, 148] width 28 height 13
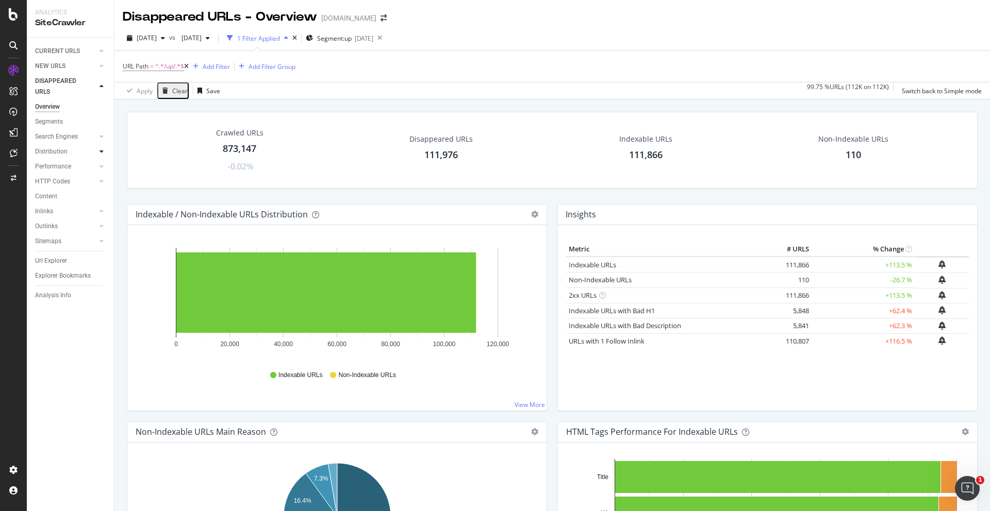
click at [104, 154] on div at bounding box center [101, 151] width 10 height 10
click at [106, 152] on div at bounding box center [101, 151] width 10 height 10
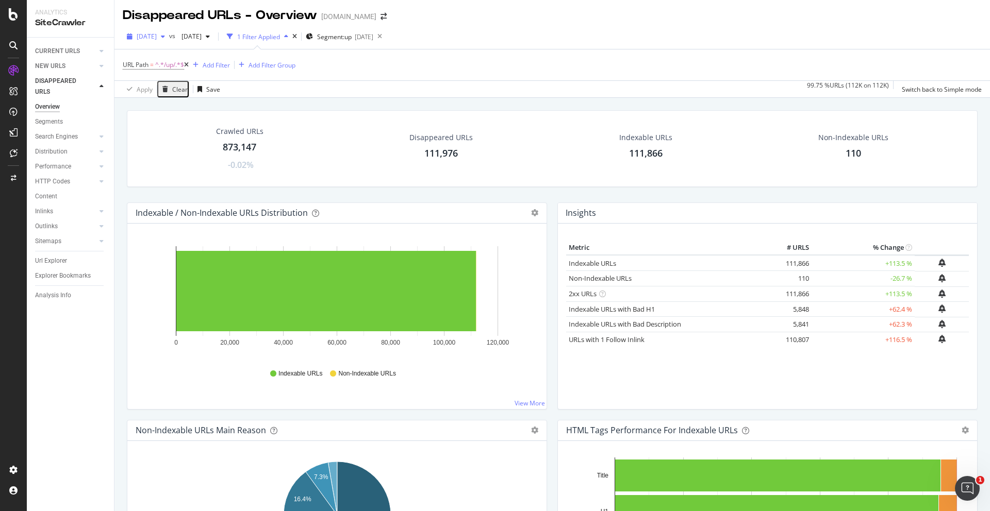
click at [157, 35] on span "[DATE]" at bounding box center [147, 36] width 20 height 9
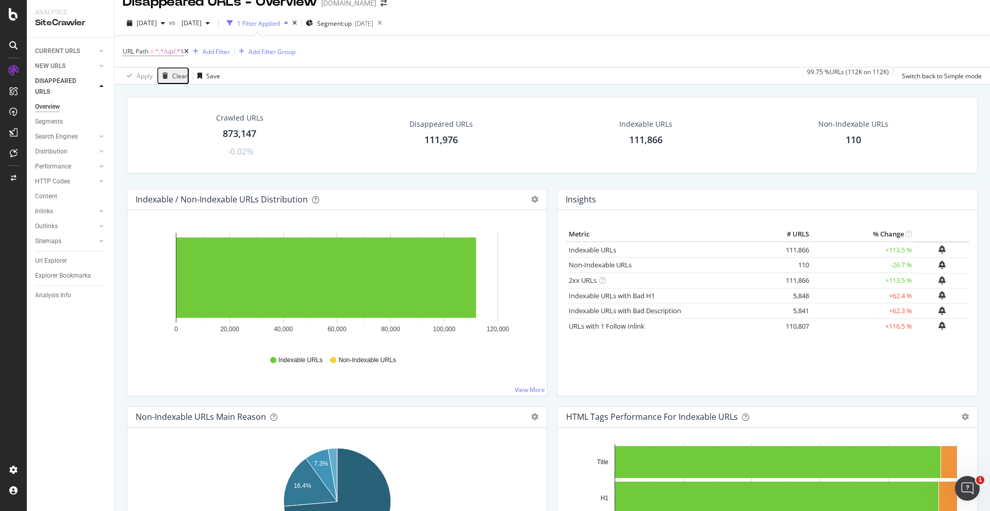
scroll to position [0, 0]
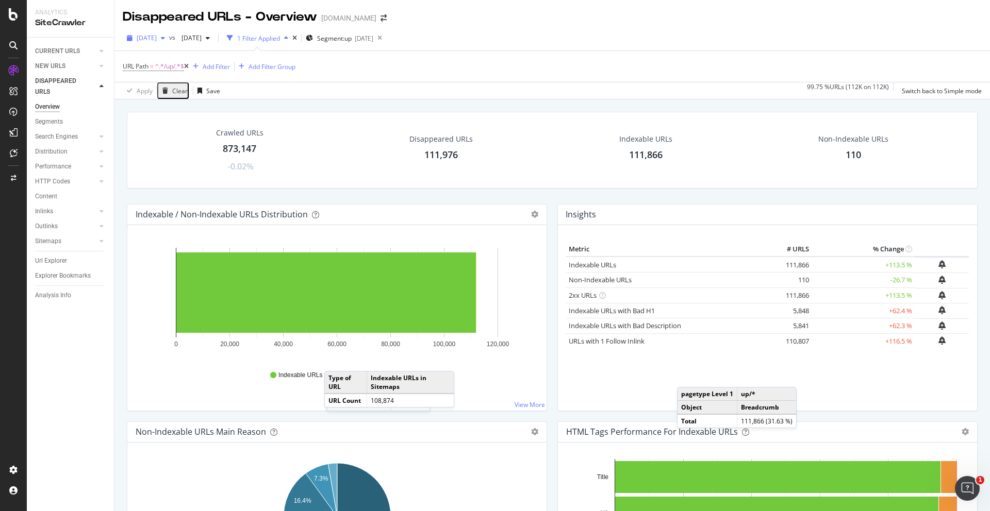
click at [145, 36] on span "[DATE]" at bounding box center [147, 38] width 20 height 9
click at [179, 75] on div "[DATE]" at bounding box center [165, 75] width 55 height 9
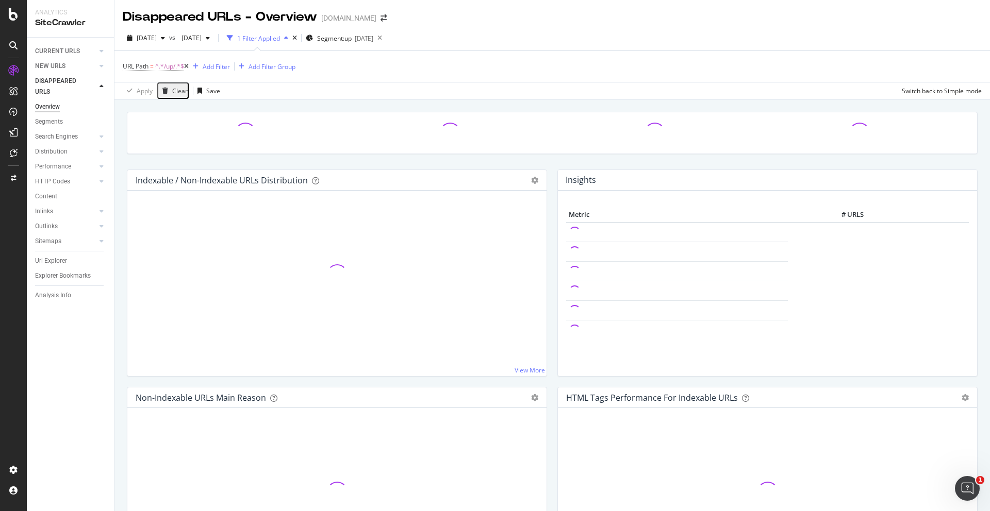
click at [202, 38] on span "[DATE]" at bounding box center [189, 38] width 24 height 9
click at [248, 91] on div "[DATE] 879K URLs" at bounding box center [242, 94] width 92 height 9
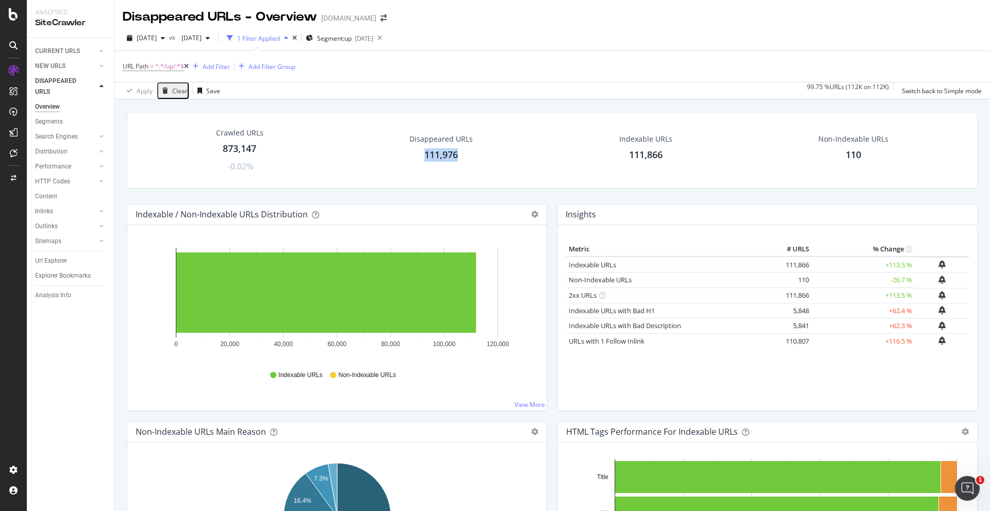
drag, startPoint x: 475, startPoint y: 157, endPoint x: 460, endPoint y: 155, distance: 15.1
click at [460, 155] on div "Disappeared URLs 111,976" at bounding box center [441, 150] width 84 height 43
copy div "111,976"
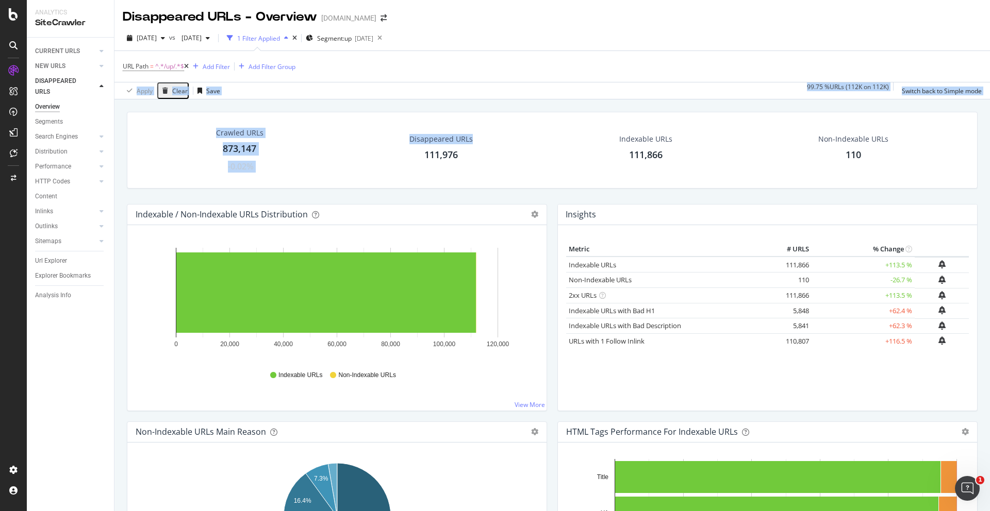
drag, startPoint x: 491, startPoint y: 164, endPoint x: 522, endPoint y: 66, distance: 102.7
click at [522, 66] on div "Disappeared URLs - Overview [DOMAIN_NAME] [DATE] vs [DATE] 1 Filter Applied Seg…" at bounding box center [551, 255] width 875 height 511
click at [502, 123] on div "Crawled URLs 873,147 -0.02% Disappeared URLs 111,976 Indexable URLs 111,866 Non…" at bounding box center [552, 150] width 850 height 77
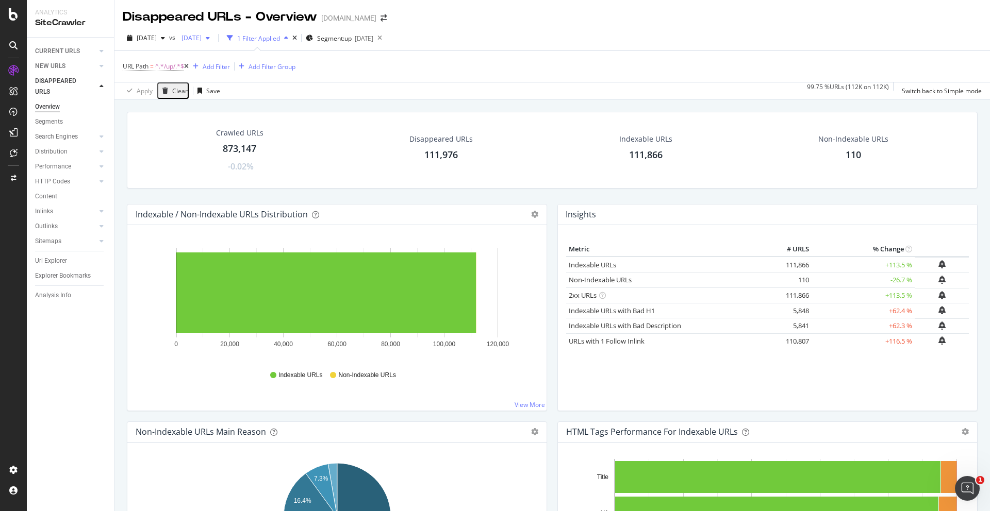
click at [202, 36] on span "[DATE]" at bounding box center [189, 38] width 24 height 9
click at [254, 115] on div "[DATE] 873K URLs" at bounding box center [247, 113] width 92 height 9
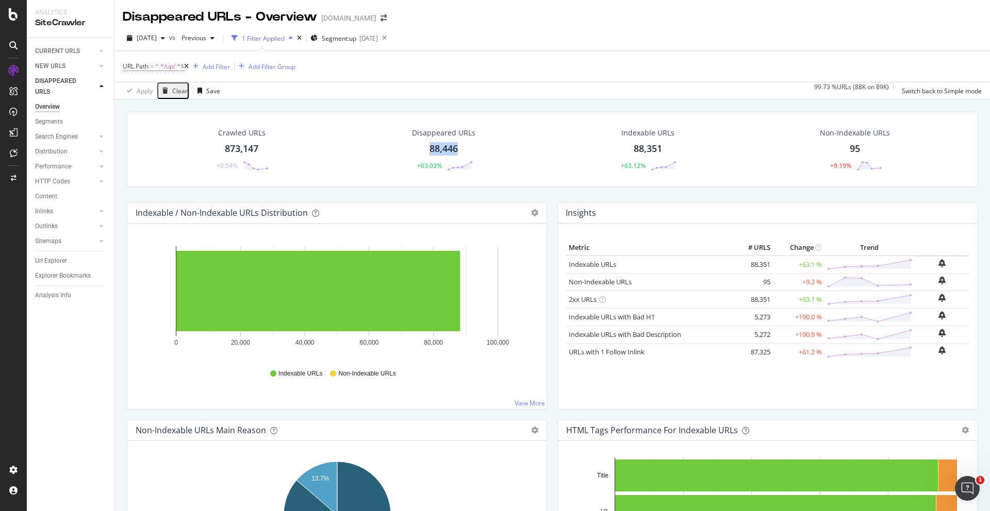
copy div "88,446"
drag, startPoint x: 462, startPoint y: 154, endPoint x: 414, endPoint y: 141, distance: 49.6
click at [414, 146] on div "Disappeared URLs 88,446 +63.03%" at bounding box center [444, 150] width 84 height 54
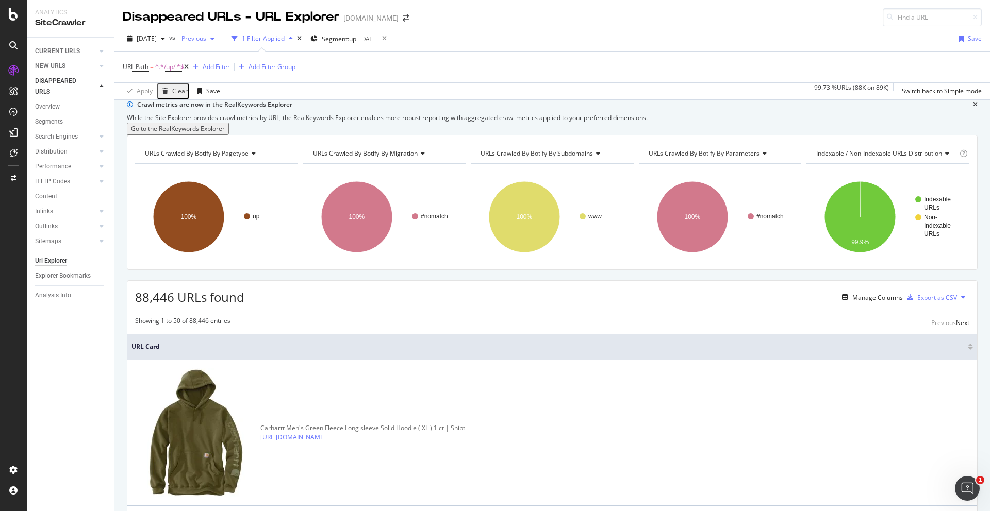
click at [215, 32] on div "Previous" at bounding box center [197, 38] width 41 height 15
click at [496, 70] on div "URL Path = ^.*/up/.*$ Add Filter Add Filter Group" at bounding box center [552, 67] width 859 height 31
click at [219, 45] on div "Previous" at bounding box center [197, 38] width 41 height 15
click at [660, 123] on div "While the Site Explorer provides crawl metrics by URL, the RealKeywords Explore…" at bounding box center [552, 117] width 850 height 9
